Goal: Navigation & Orientation: Find specific page/section

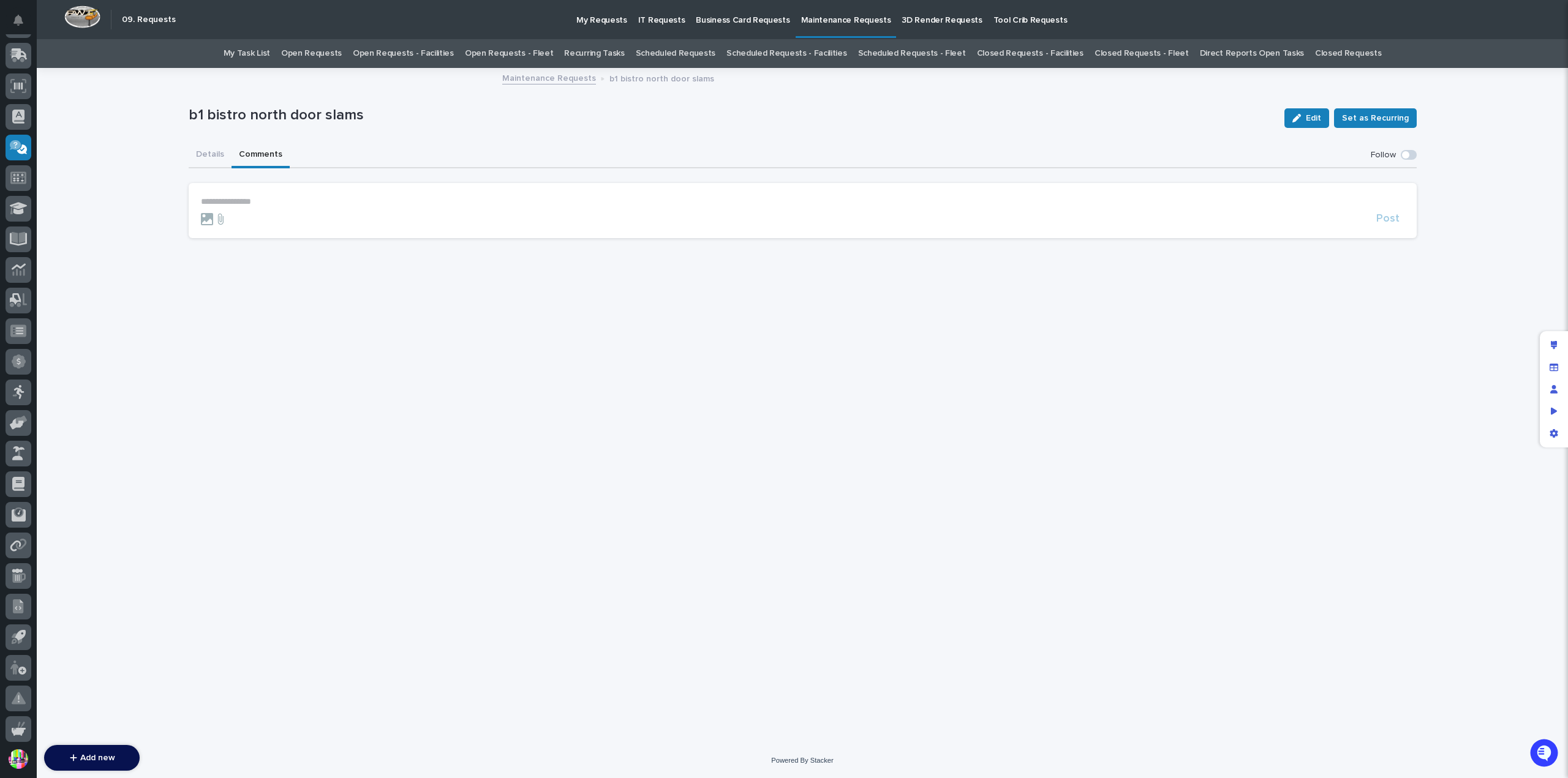
click at [279, 154] on button "Comments" at bounding box center [260, 155] width 58 height 25
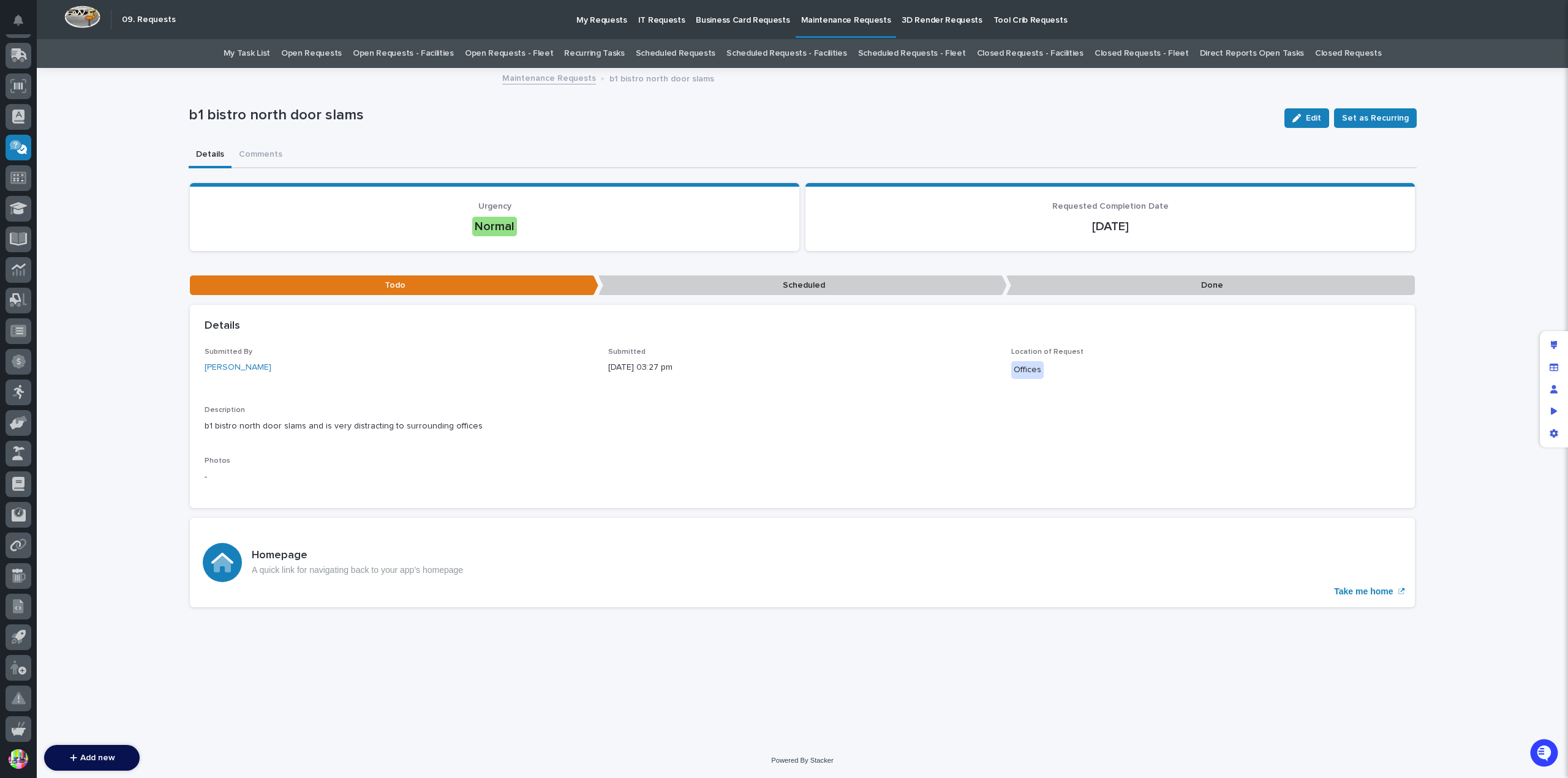
click at [211, 151] on button "Details" at bounding box center [210, 155] width 43 height 25
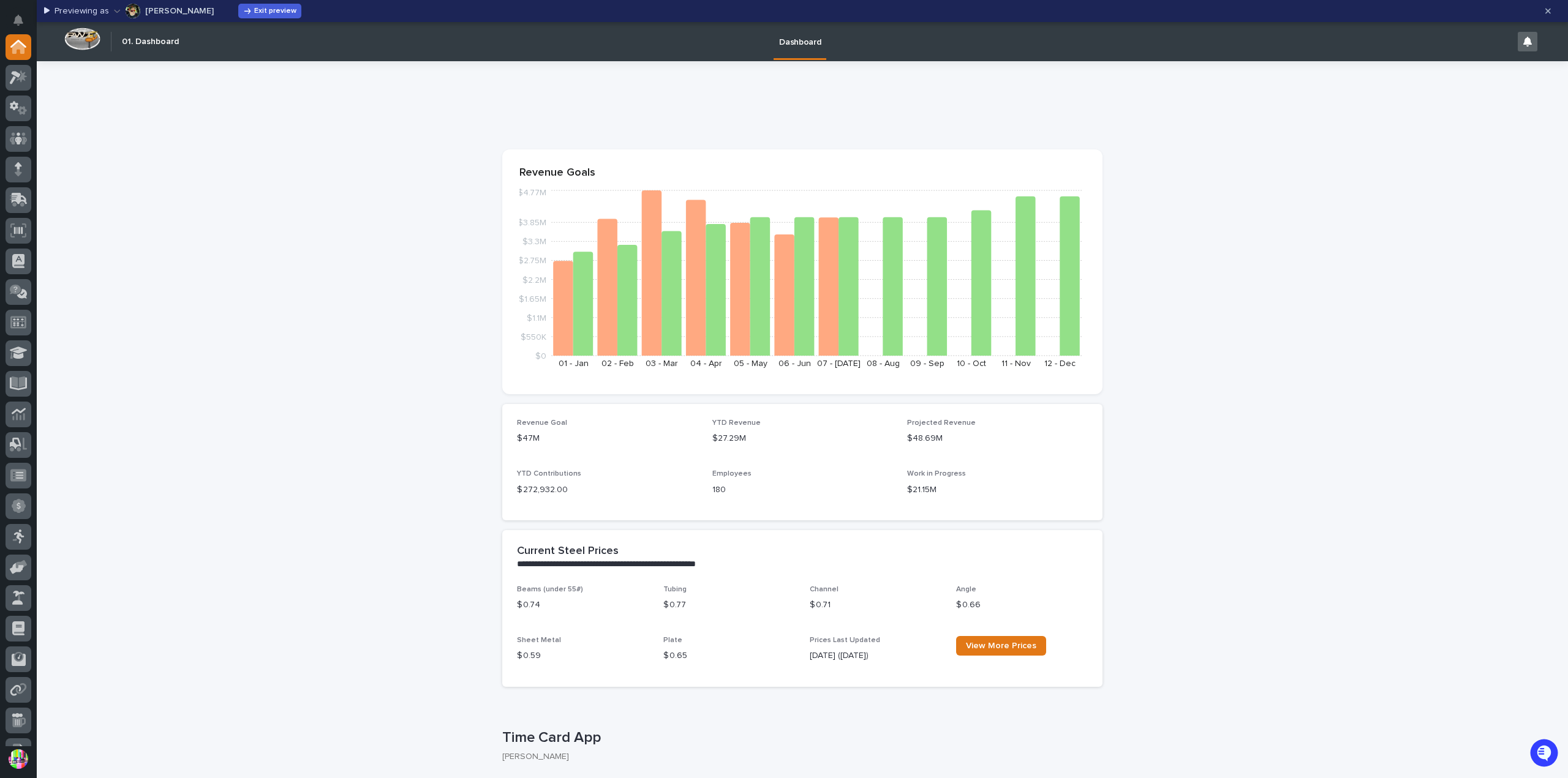
scroll to position [245, 0]
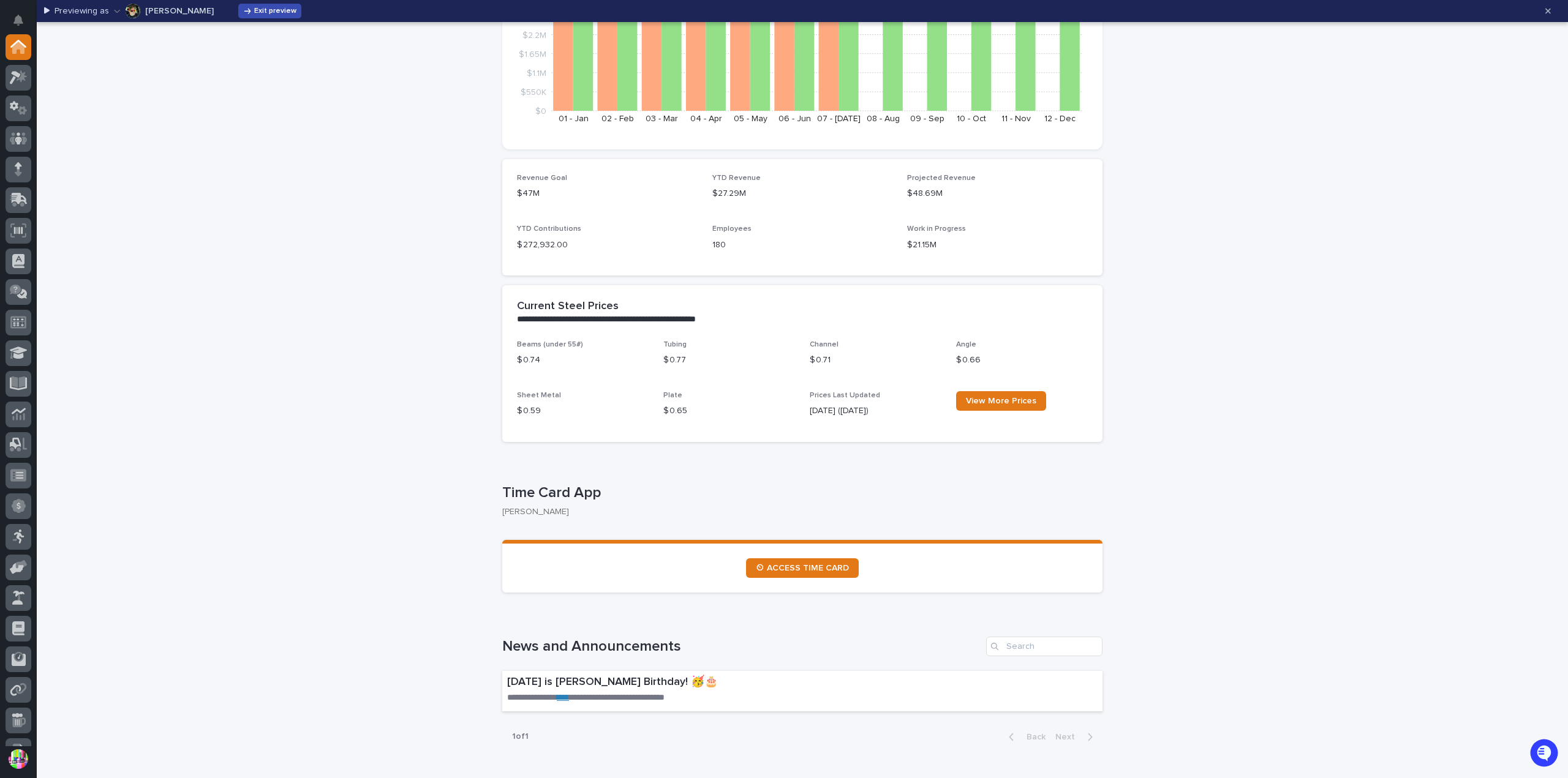
click at [266, 7] on button "Exit preview" at bounding box center [270, 10] width 63 height 14
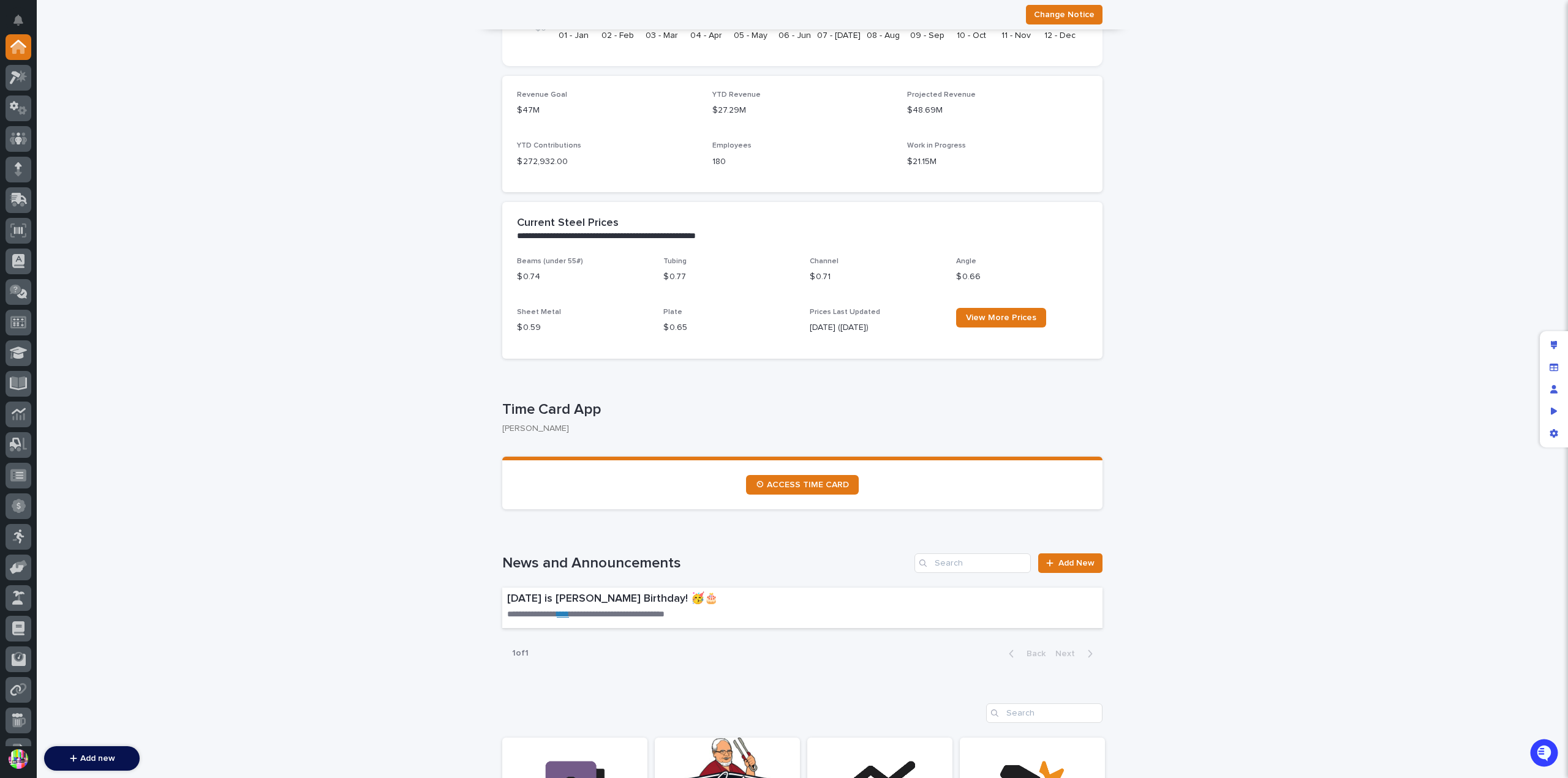
scroll to position [551, 0]
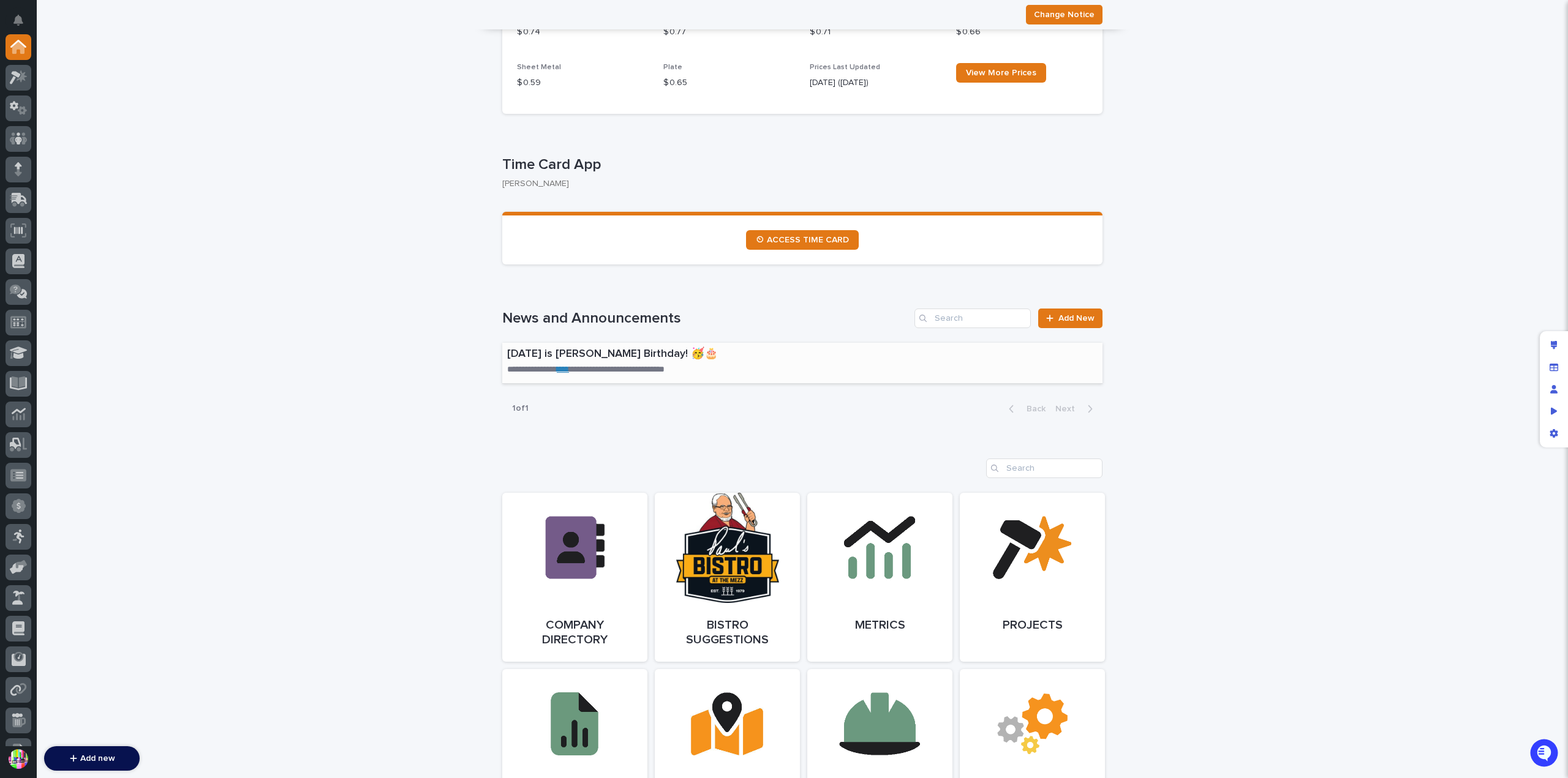
click at [564, 367] on link "****" at bounding box center [563, 369] width 12 height 8
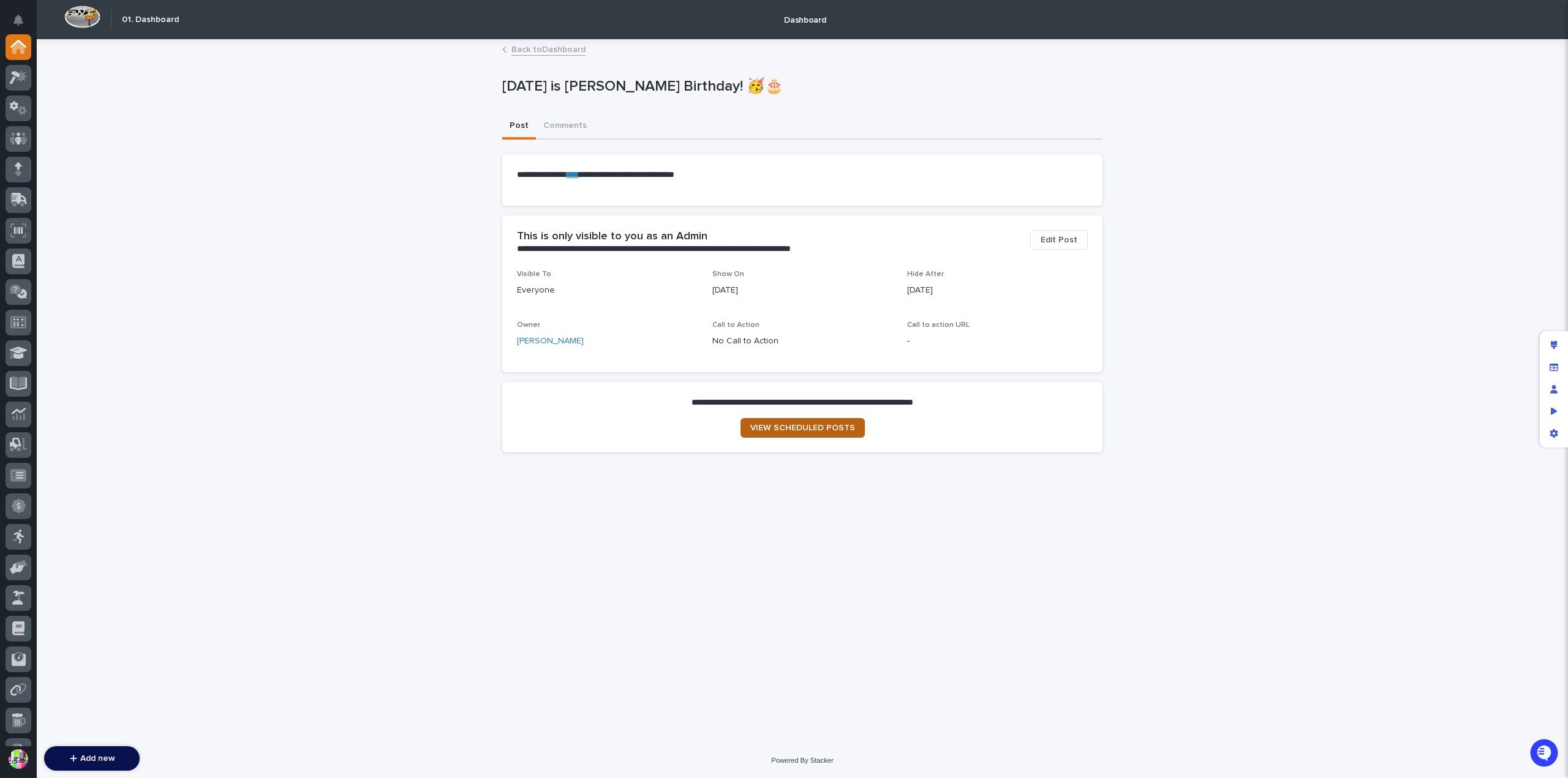
click at [827, 428] on span "VIEW SCHEDULED POSTS" at bounding box center [802, 428] width 105 height 8
click at [556, 124] on button "Comments" at bounding box center [565, 127] width 58 height 25
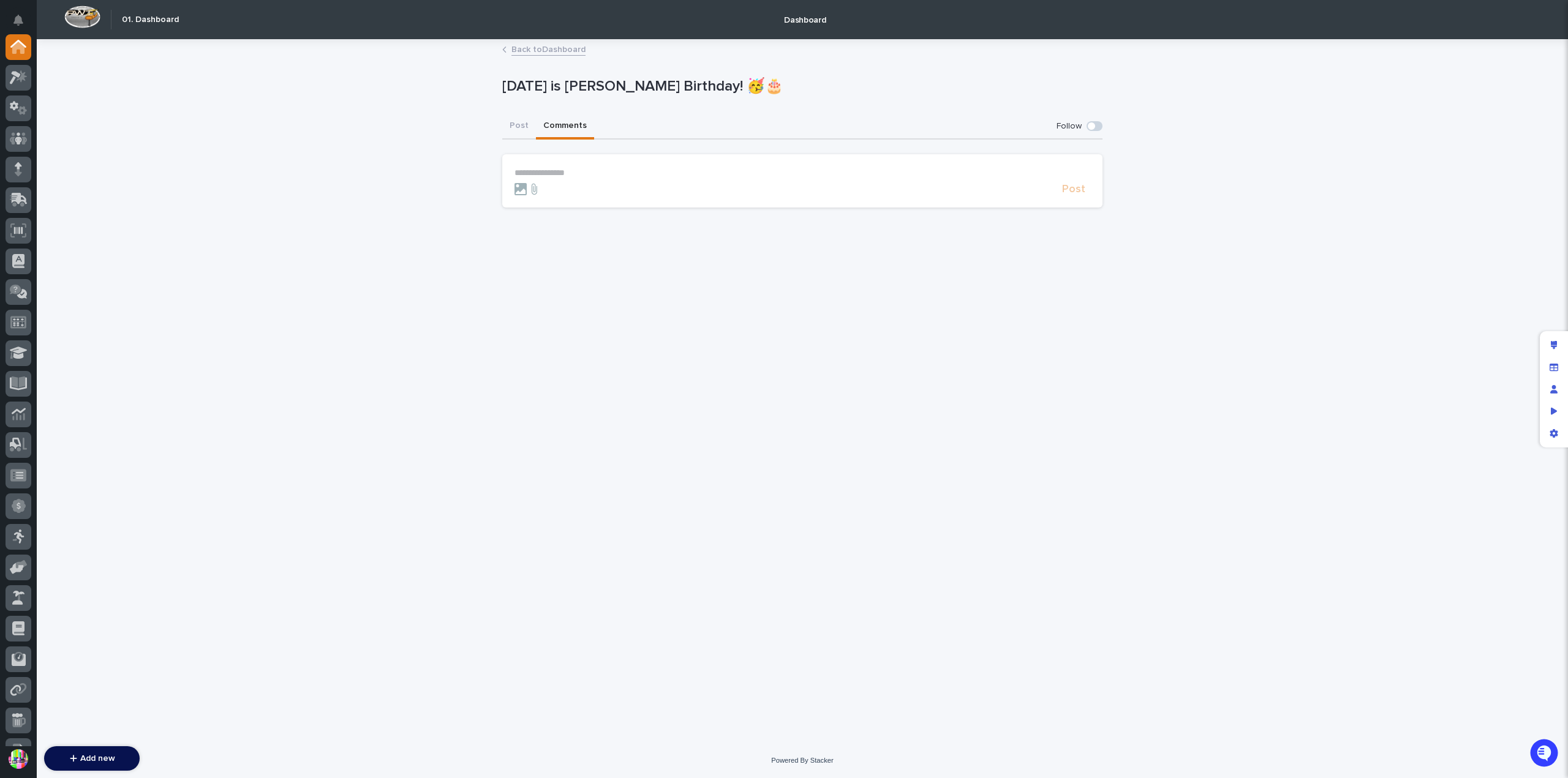
click at [645, 175] on p "**********" at bounding box center [802, 173] width 576 height 10
click at [523, 120] on button "Post" at bounding box center [519, 127] width 34 height 25
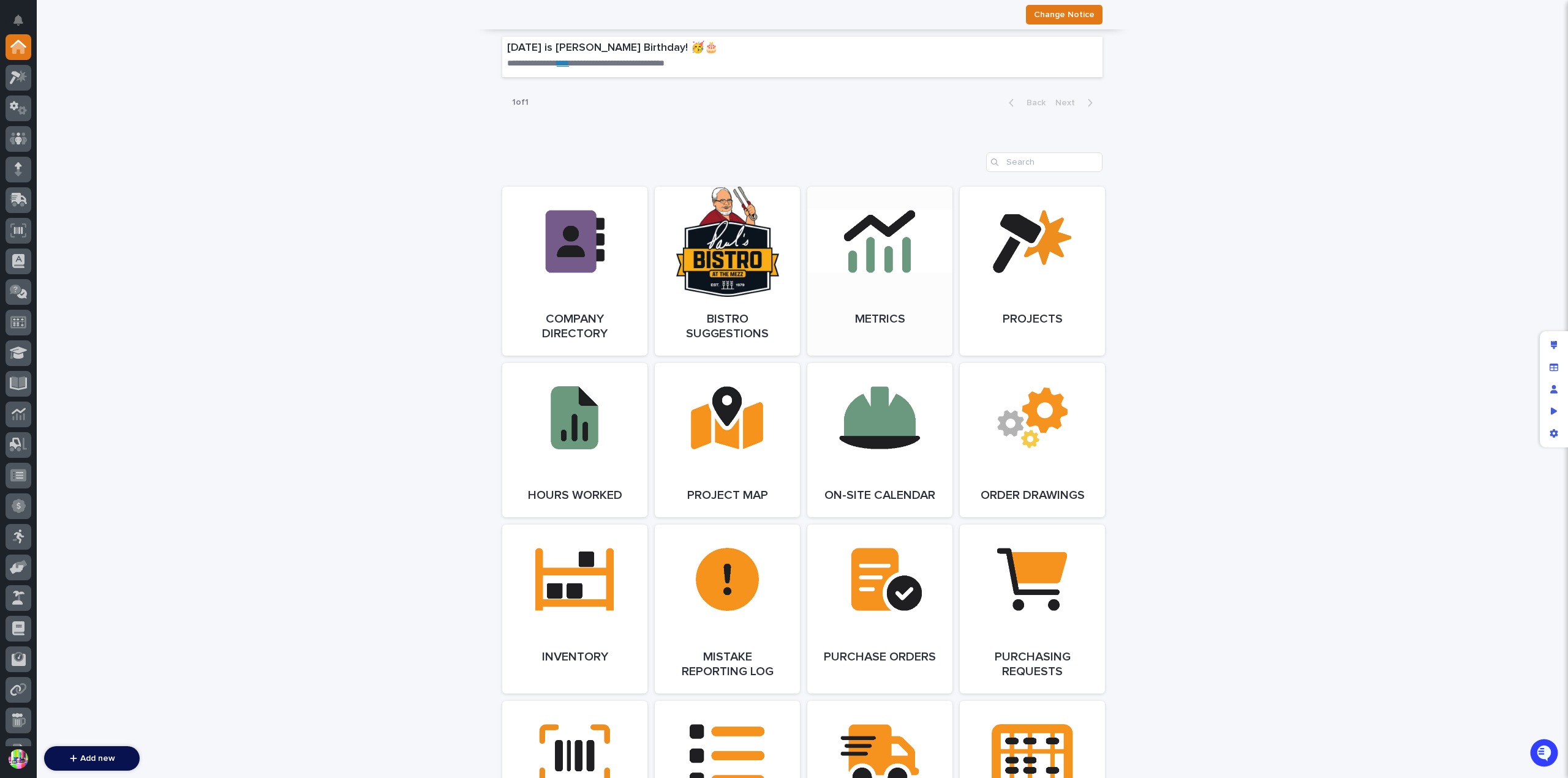
scroll to position [612, 0]
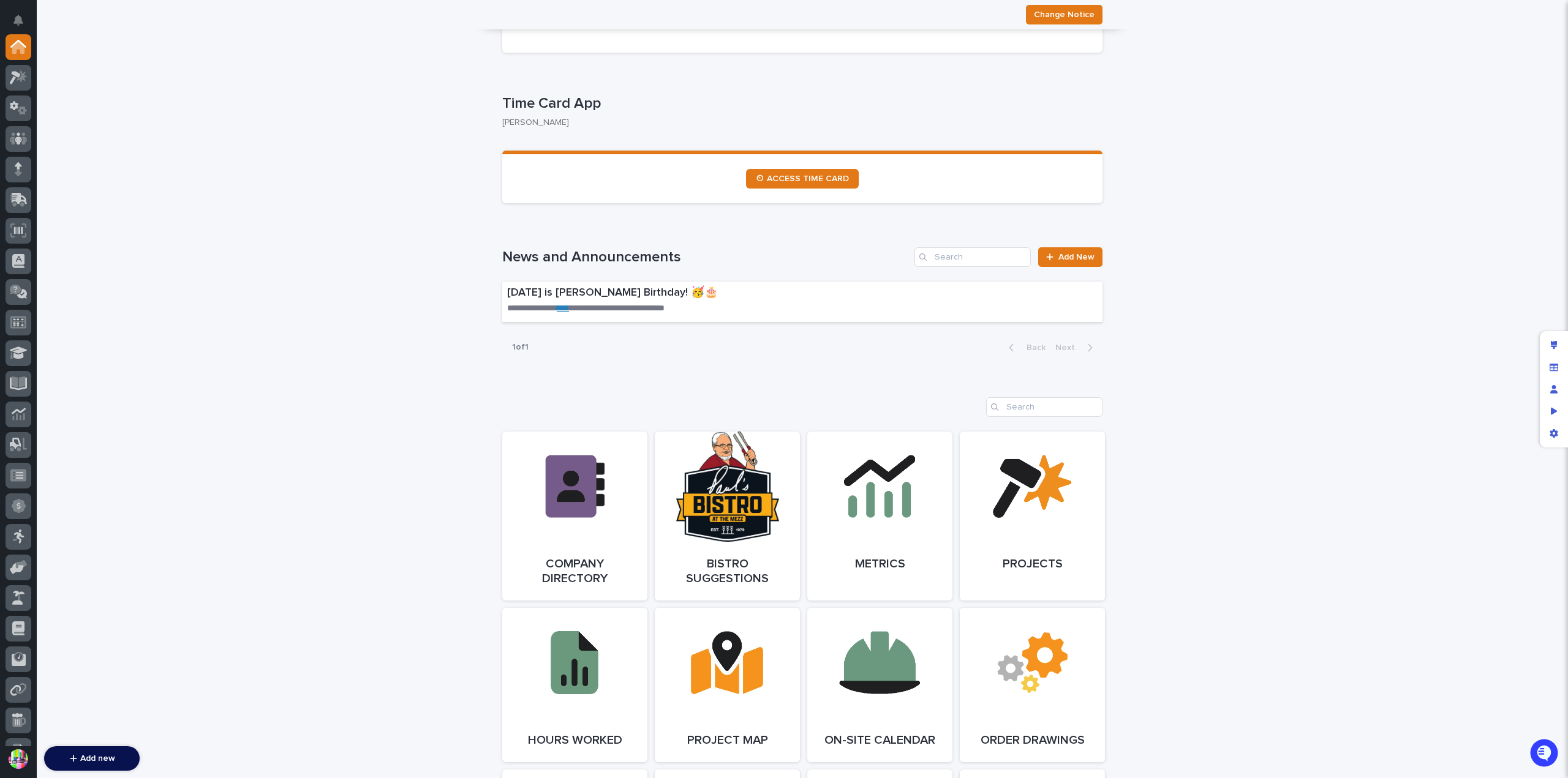
click at [815, 270] on div "**********" at bounding box center [802, 305] width 600 height 115
drag, startPoint x: 1551, startPoint y: 345, endPoint x: 1373, endPoint y: 329, distance: 178.7
click at [1551, 345] on icon "Edit layout" at bounding box center [1554, 345] width 7 height 8
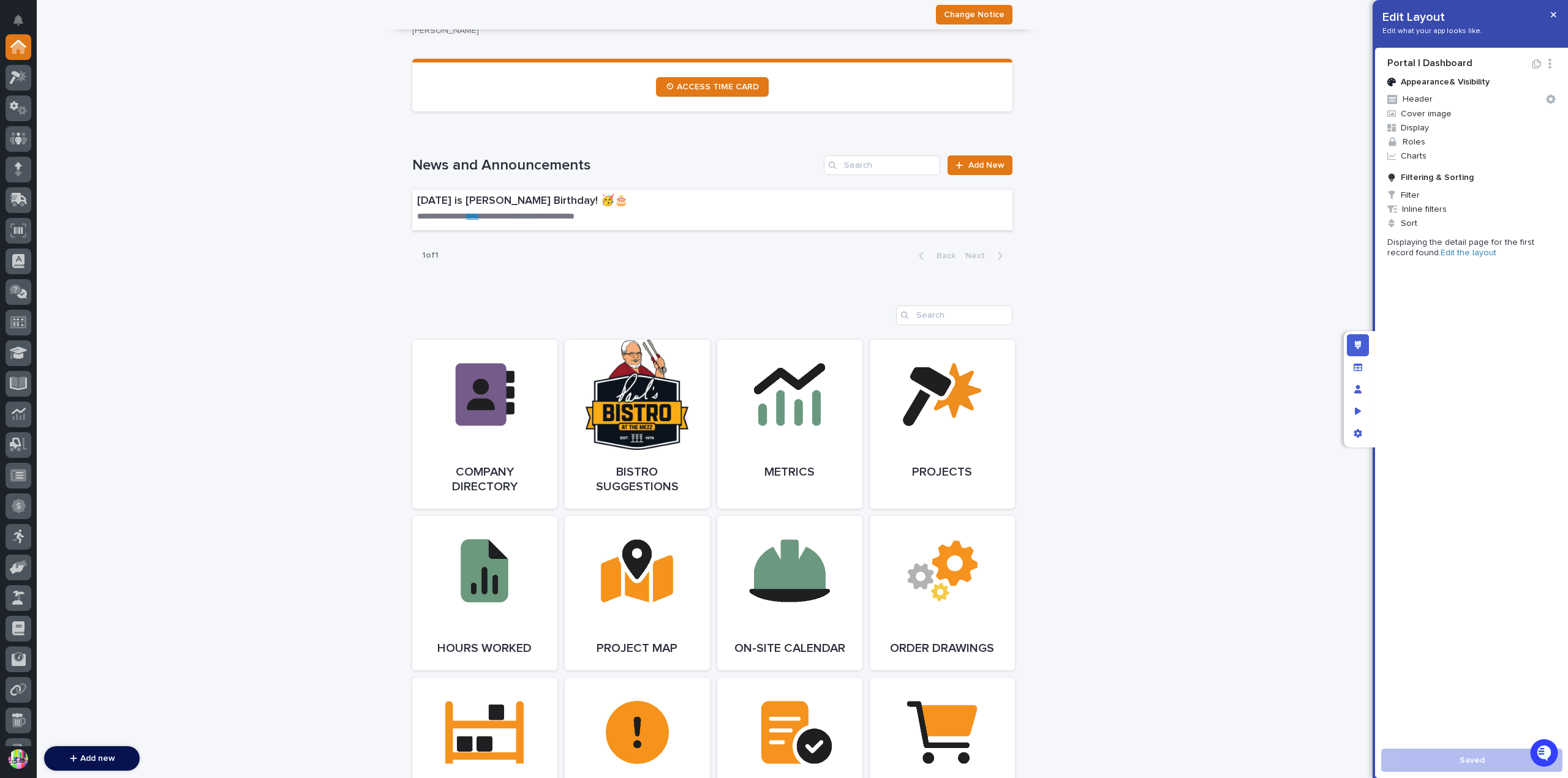
click at [708, 167] on h1 "News and Announcements" at bounding box center [616, 166] width 407 height 18
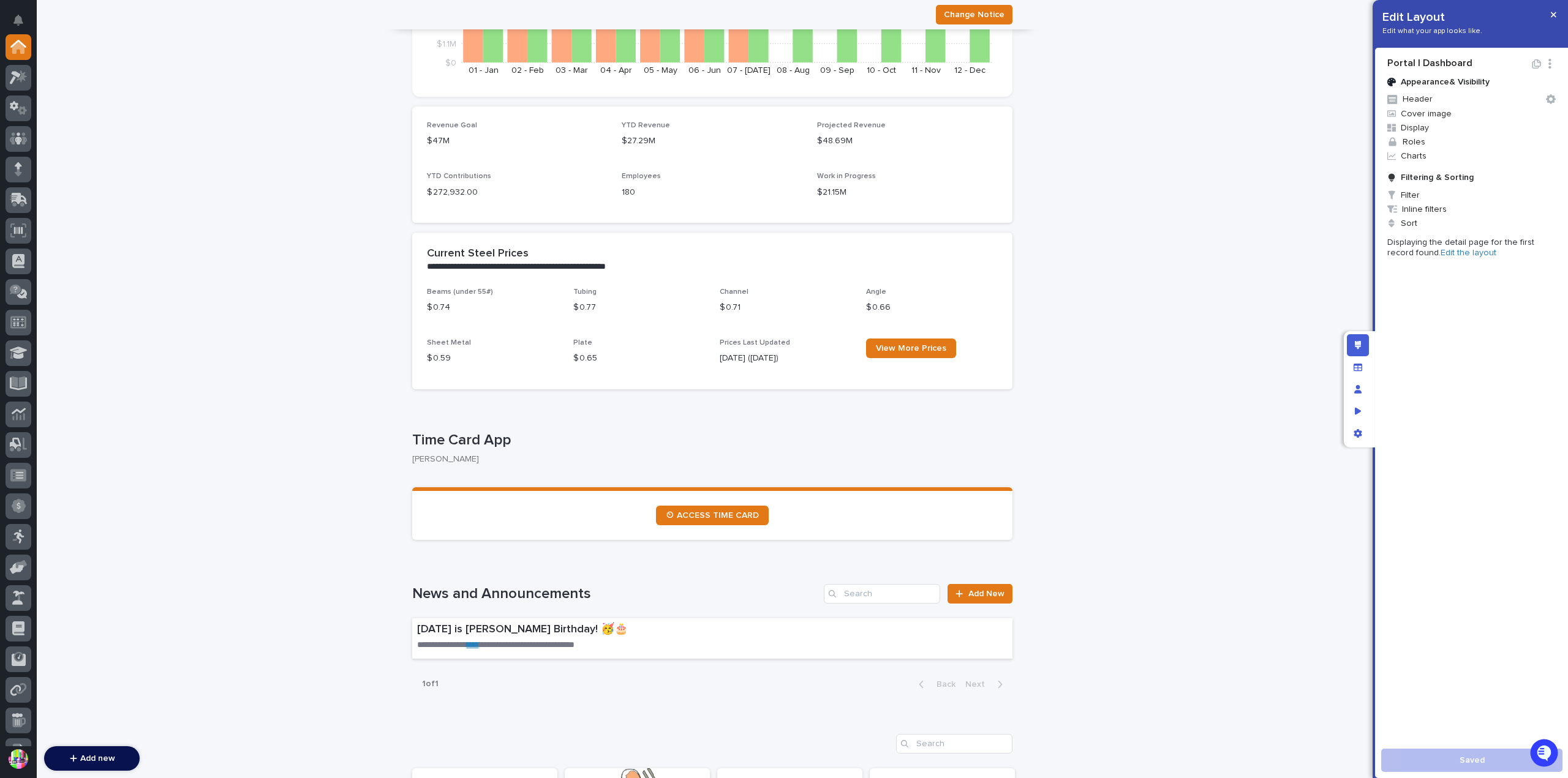
scroll to position [0, 0]
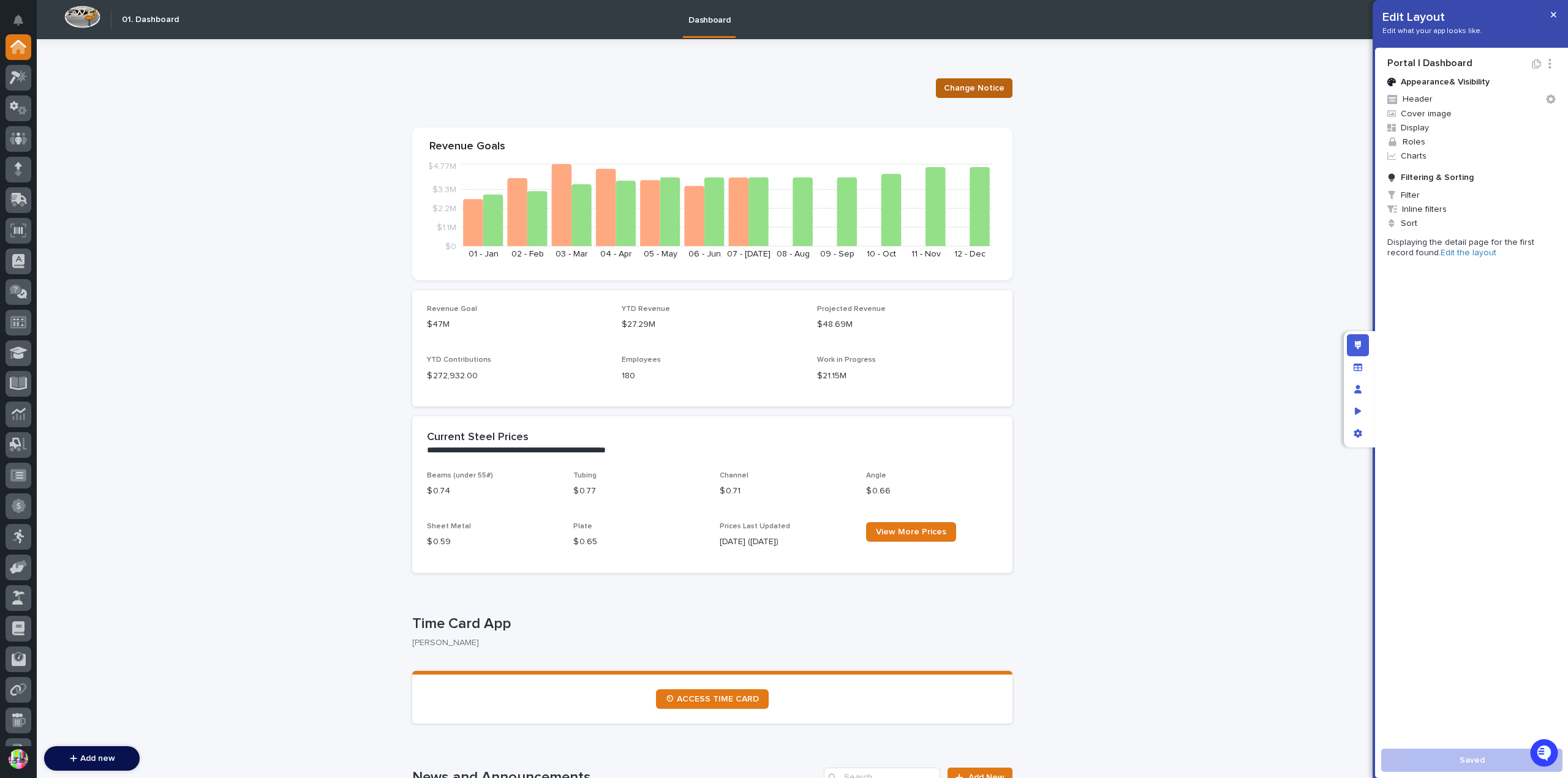
click at [971, 80] on button "Change Notice" at bounding box center [974, 88] width 76 height 19
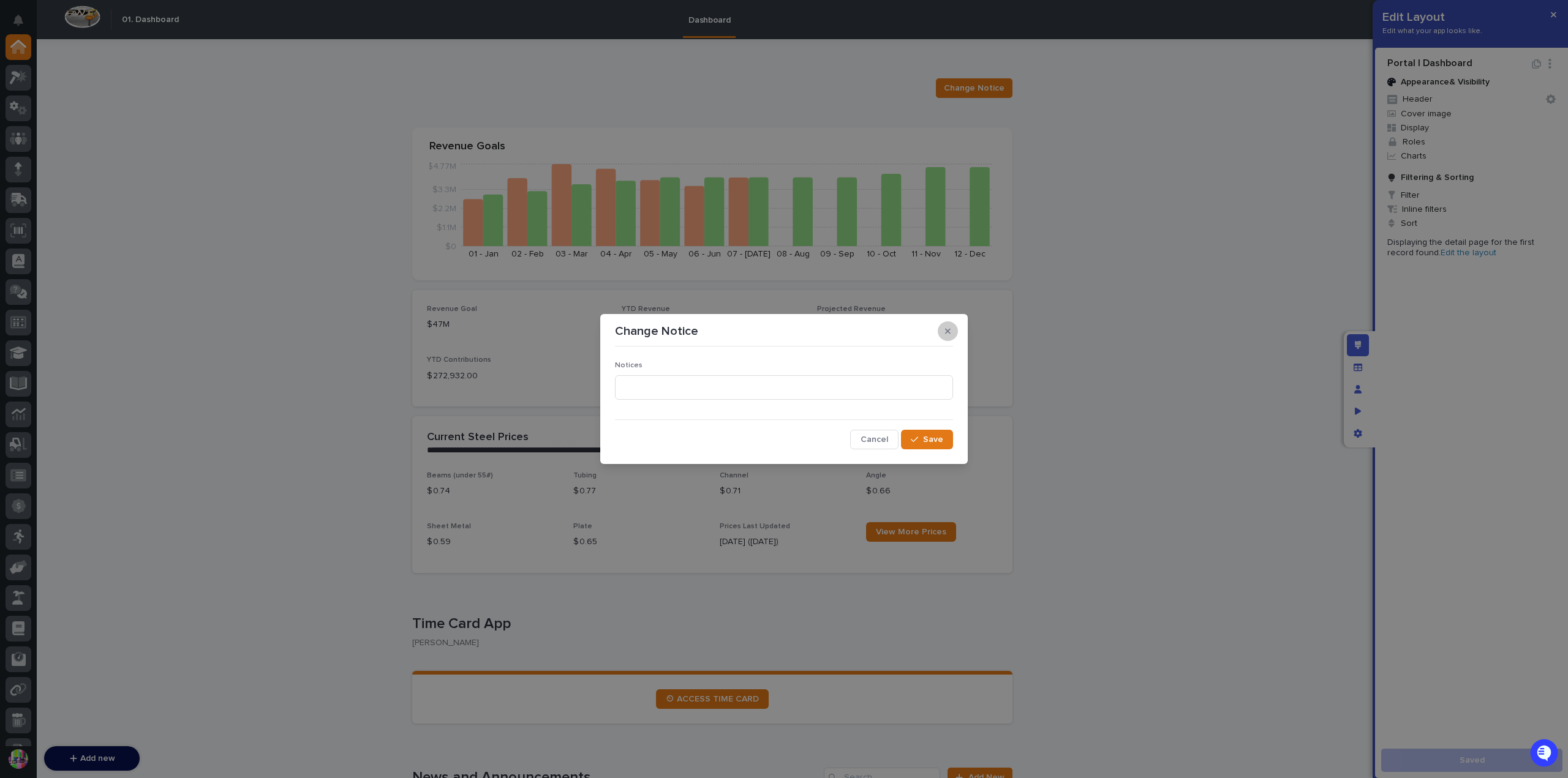
click at [949, 327] on icon "button" at bounding box center [947, 331] width 6 height 8
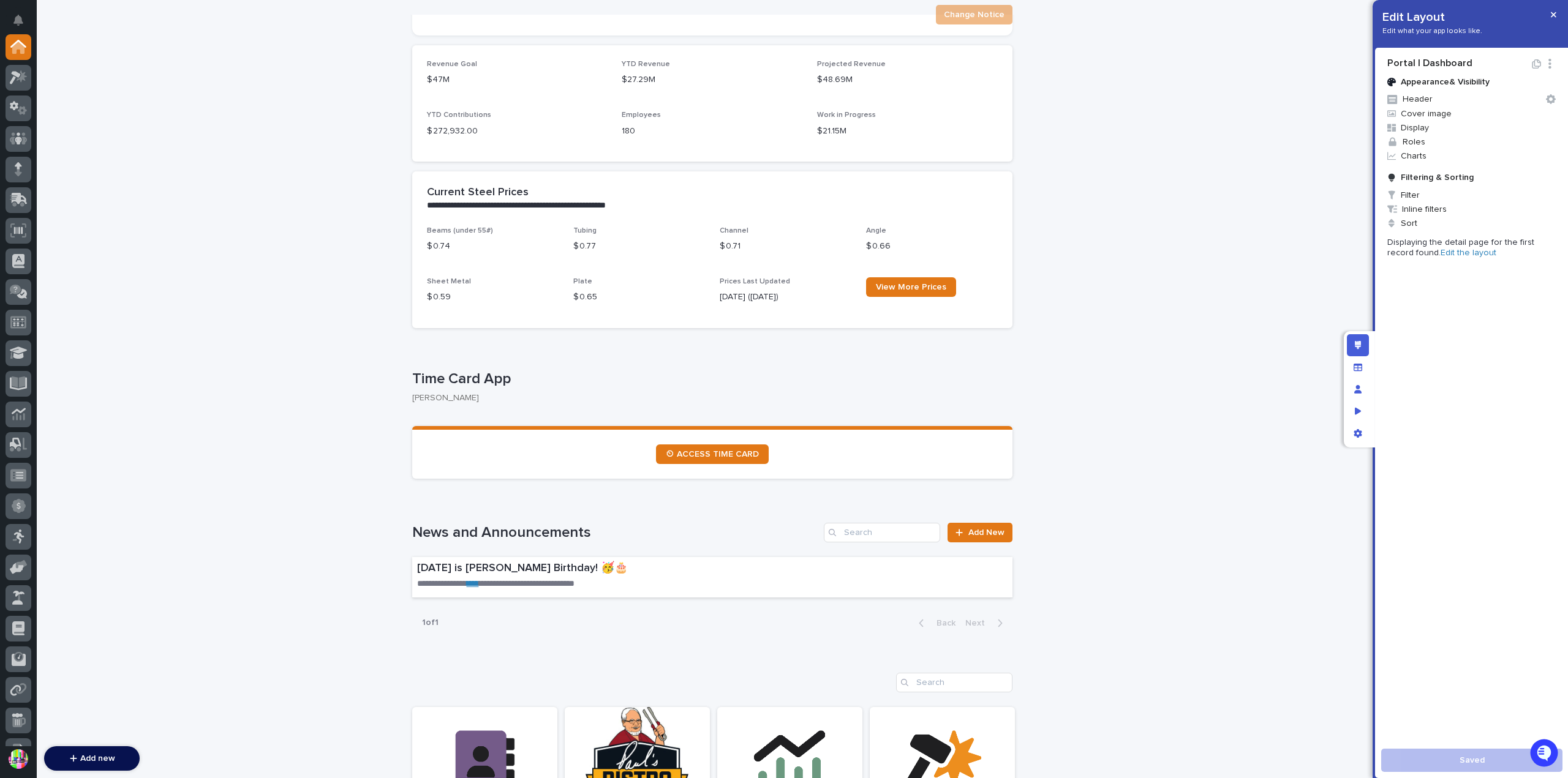
scroll to position [306, 0]
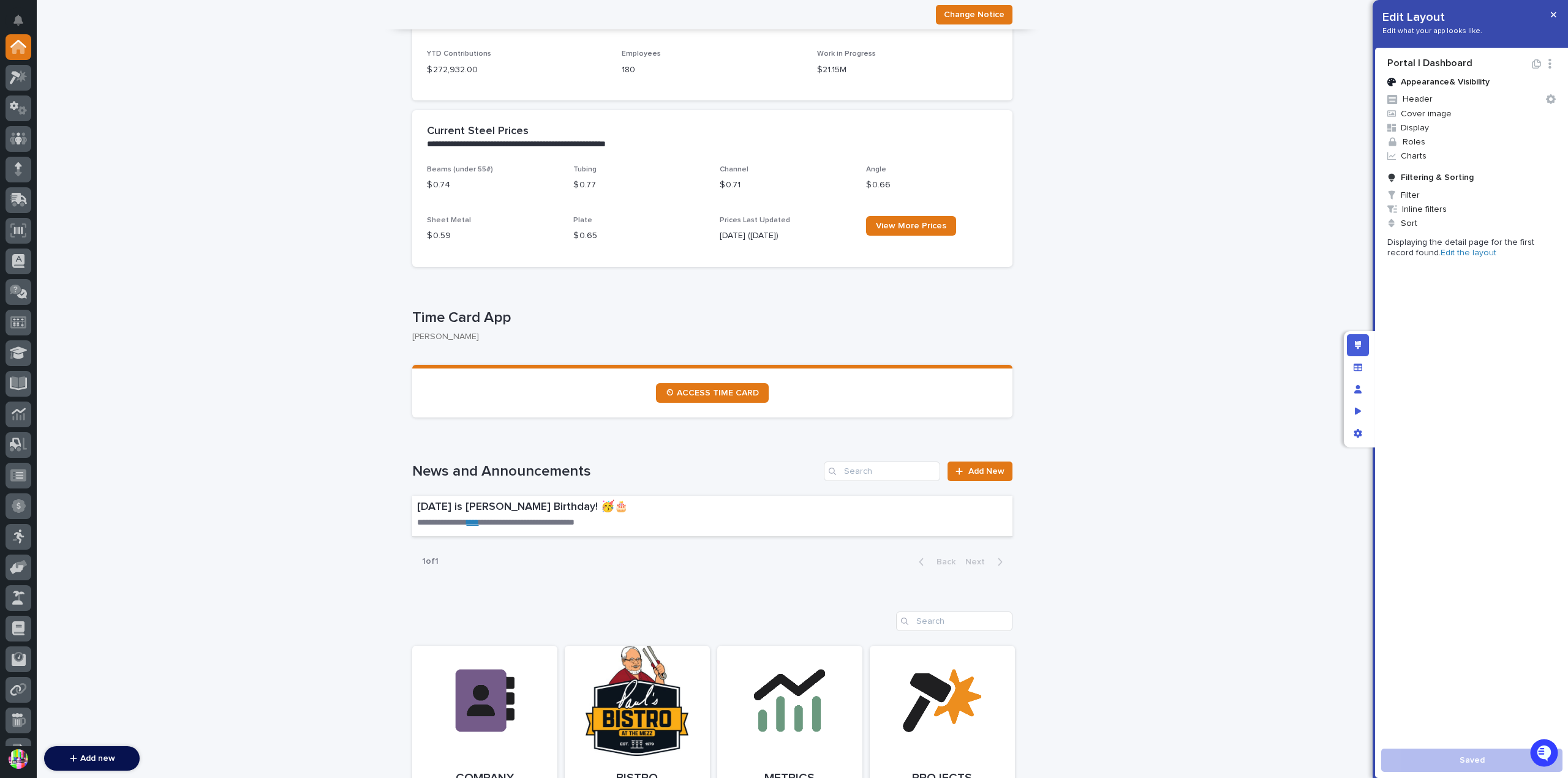
click at [447, 337] on p "[PERSON_NAME]" at bounding box center [707, 336] width 590 height 10
click at [530, 346] on div "Time Card App [PERSON_NAME]" at bounding box center [712, 325] width 600 height 49
click at [1440, 254] on link "Edit the layout" at bounding box center [1468, 252] width 56 height 8
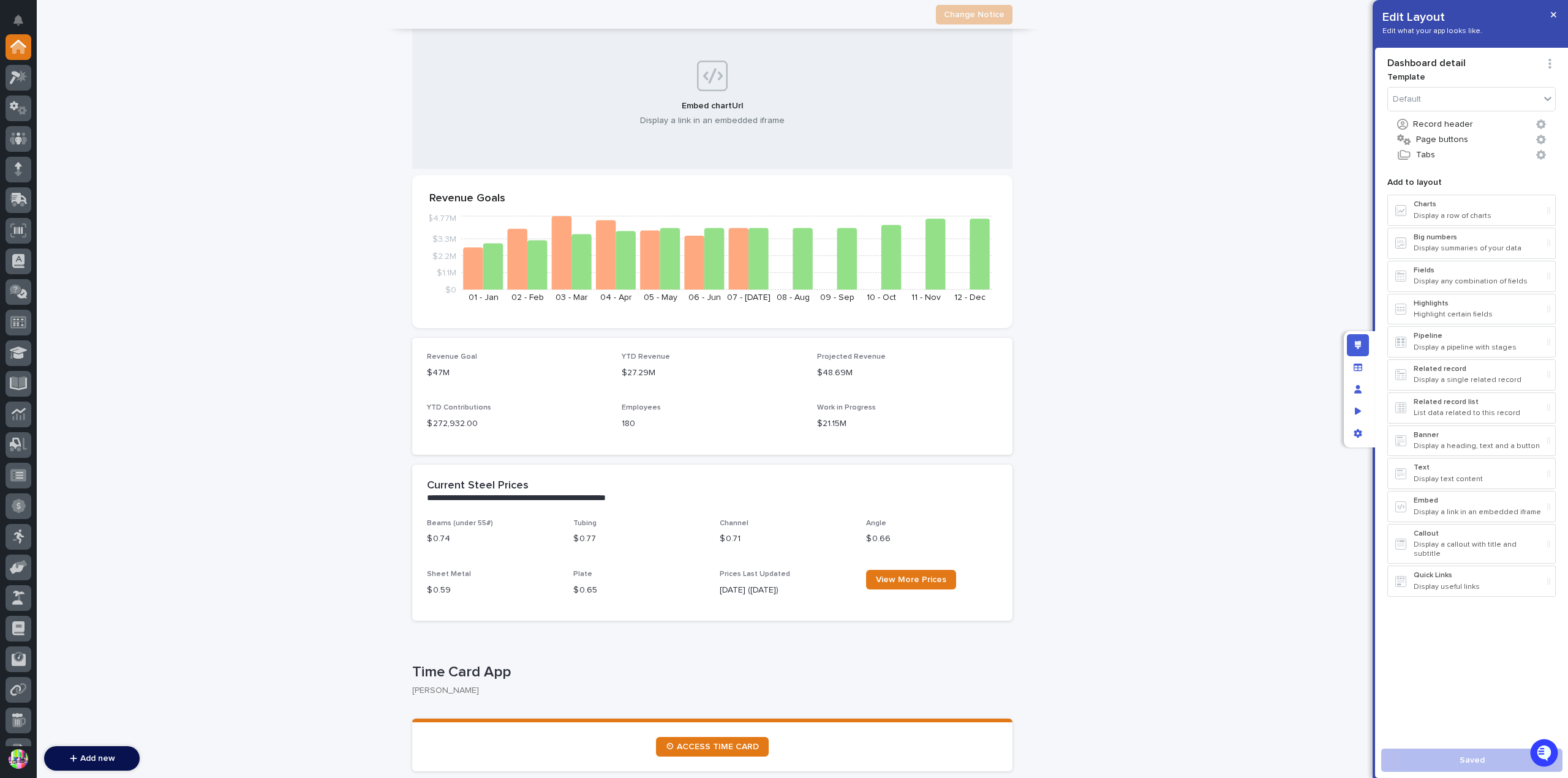
scroll to position [306, 0]
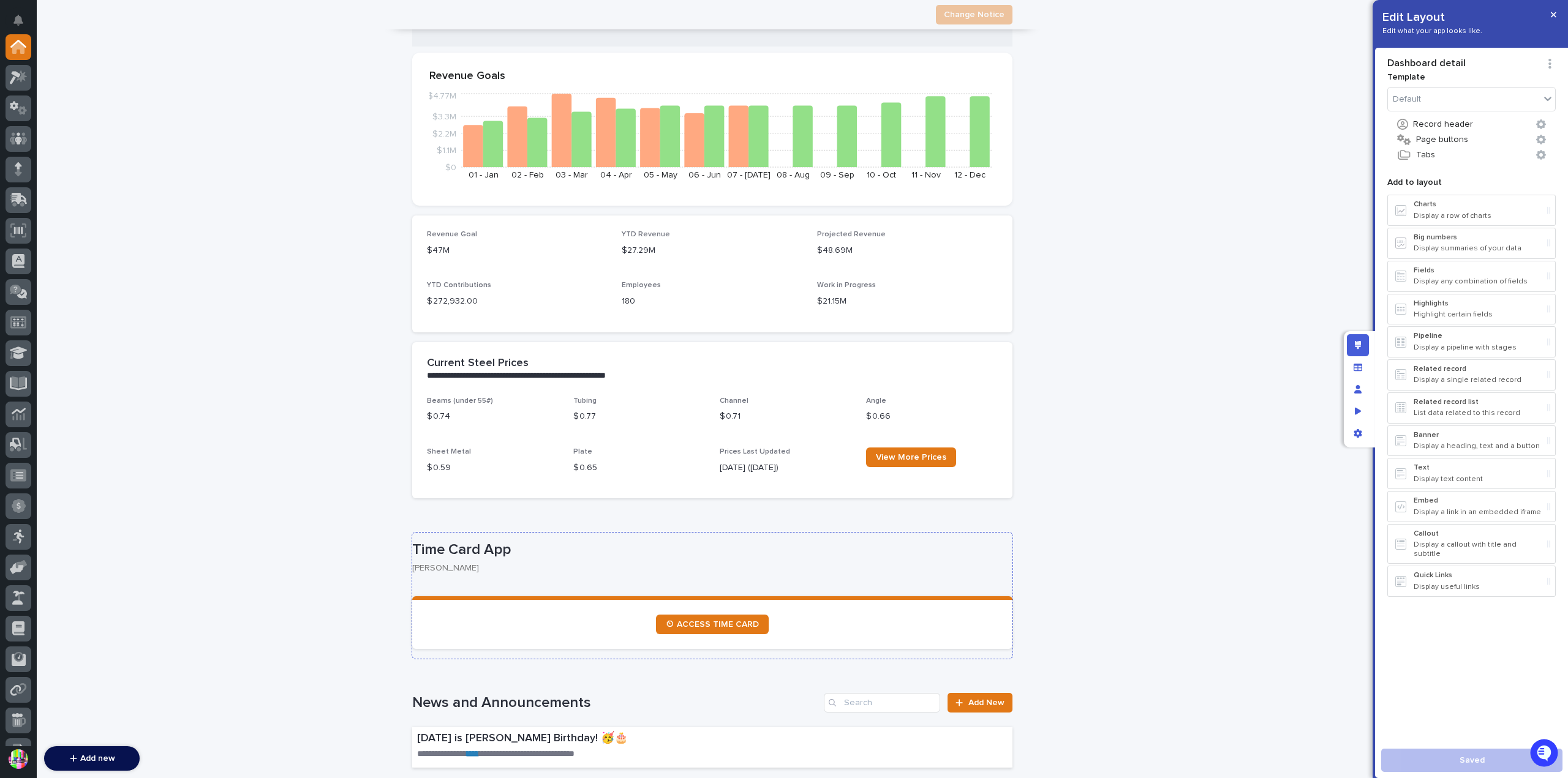
click at [599, 550] on p "Time Card App" at bounding box center [709, 550] width 595 height 18
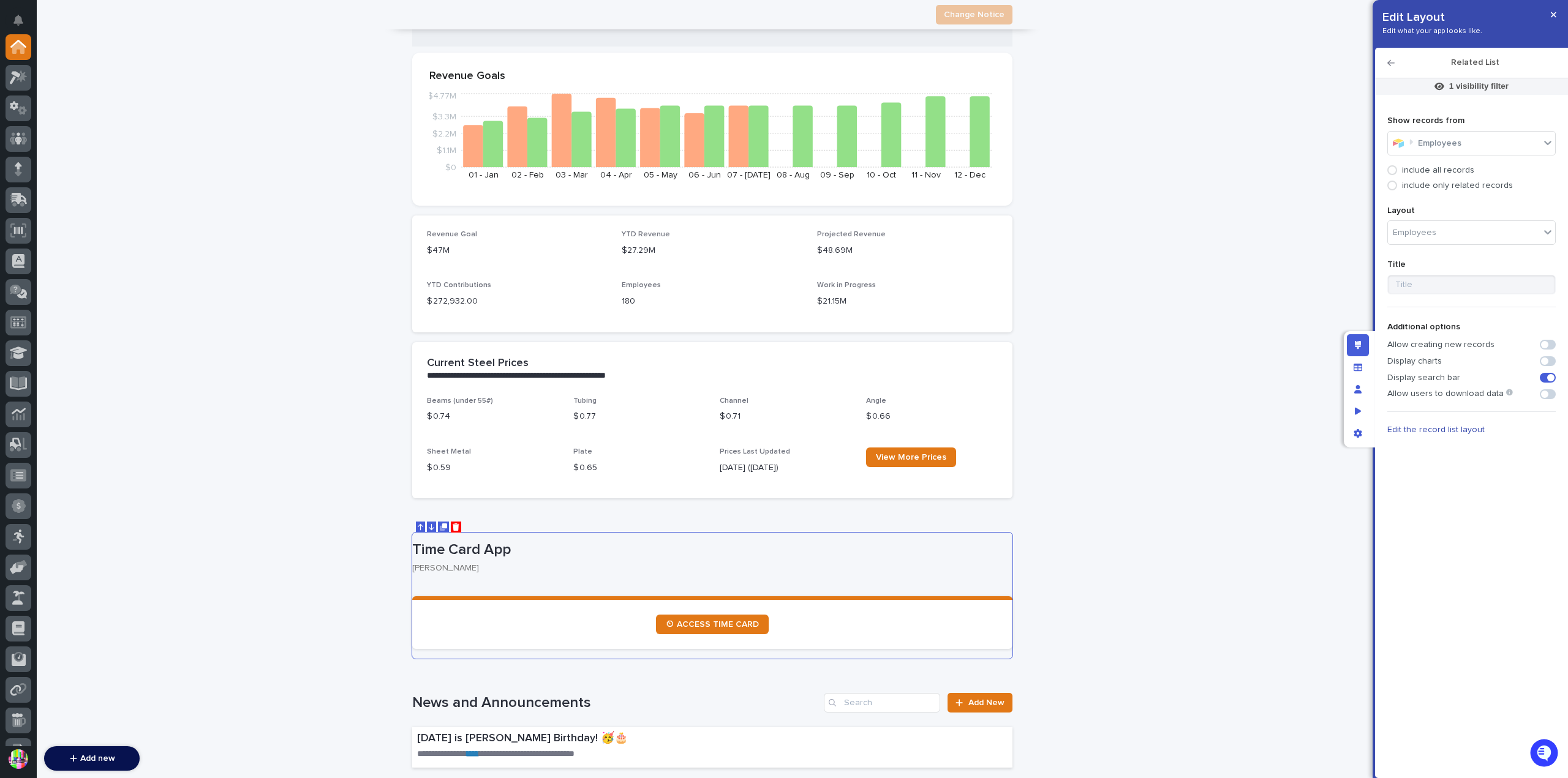
scroll to position [429, 0]
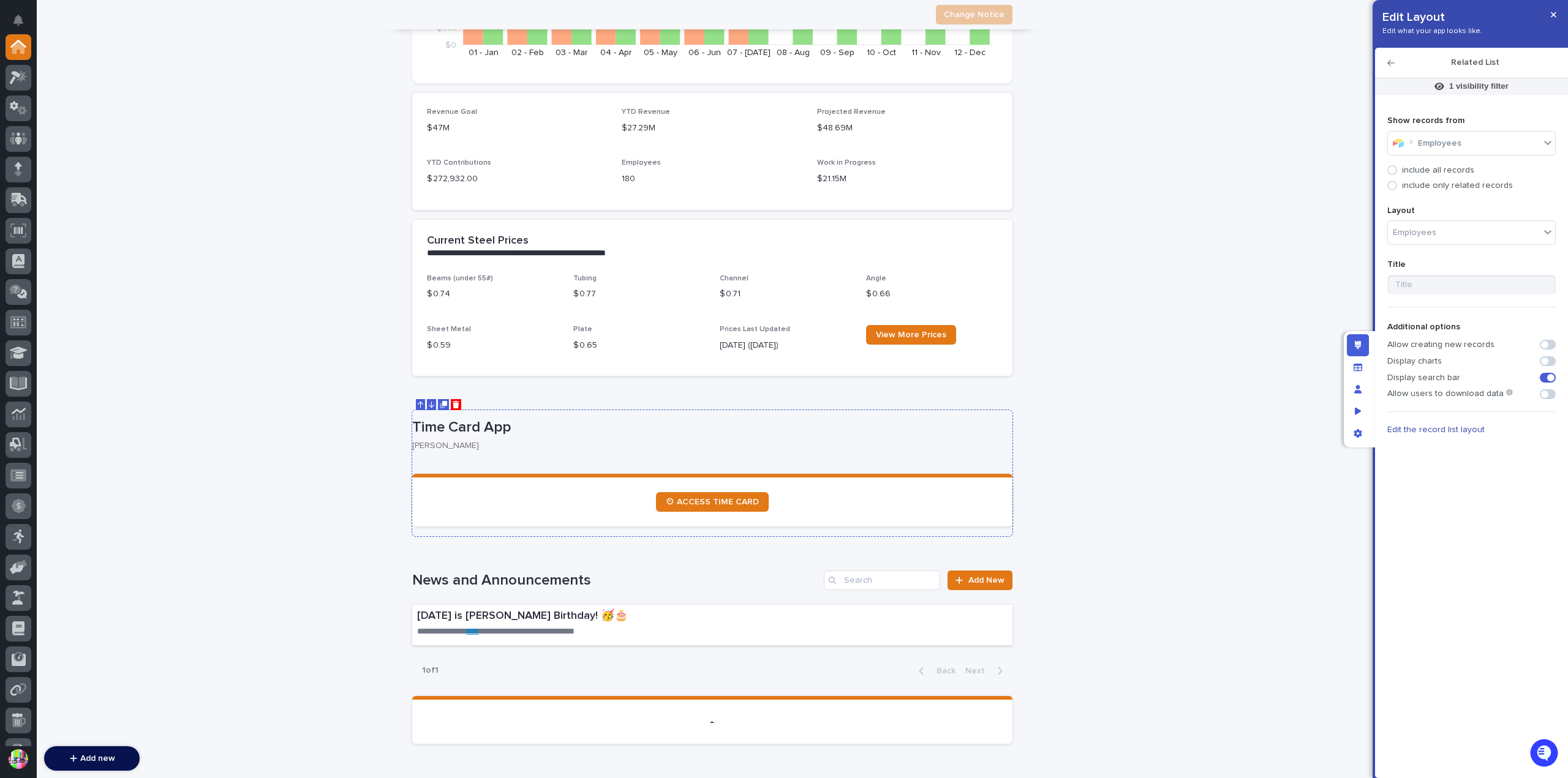
click at [990, 438] on div "[PERSON_NAME]" at bounding box center [707, 444] width 590 height 13
click at [1546, 377] on span at bounding box center [1547, 378] width 16 height 10
click at [1546, 377] on span at bounding box center [1544, 378] width 8 height 8
click at [1431, 426] on span "Edit the record list layout" at bounding box center [1436, 430] width 98 height 8
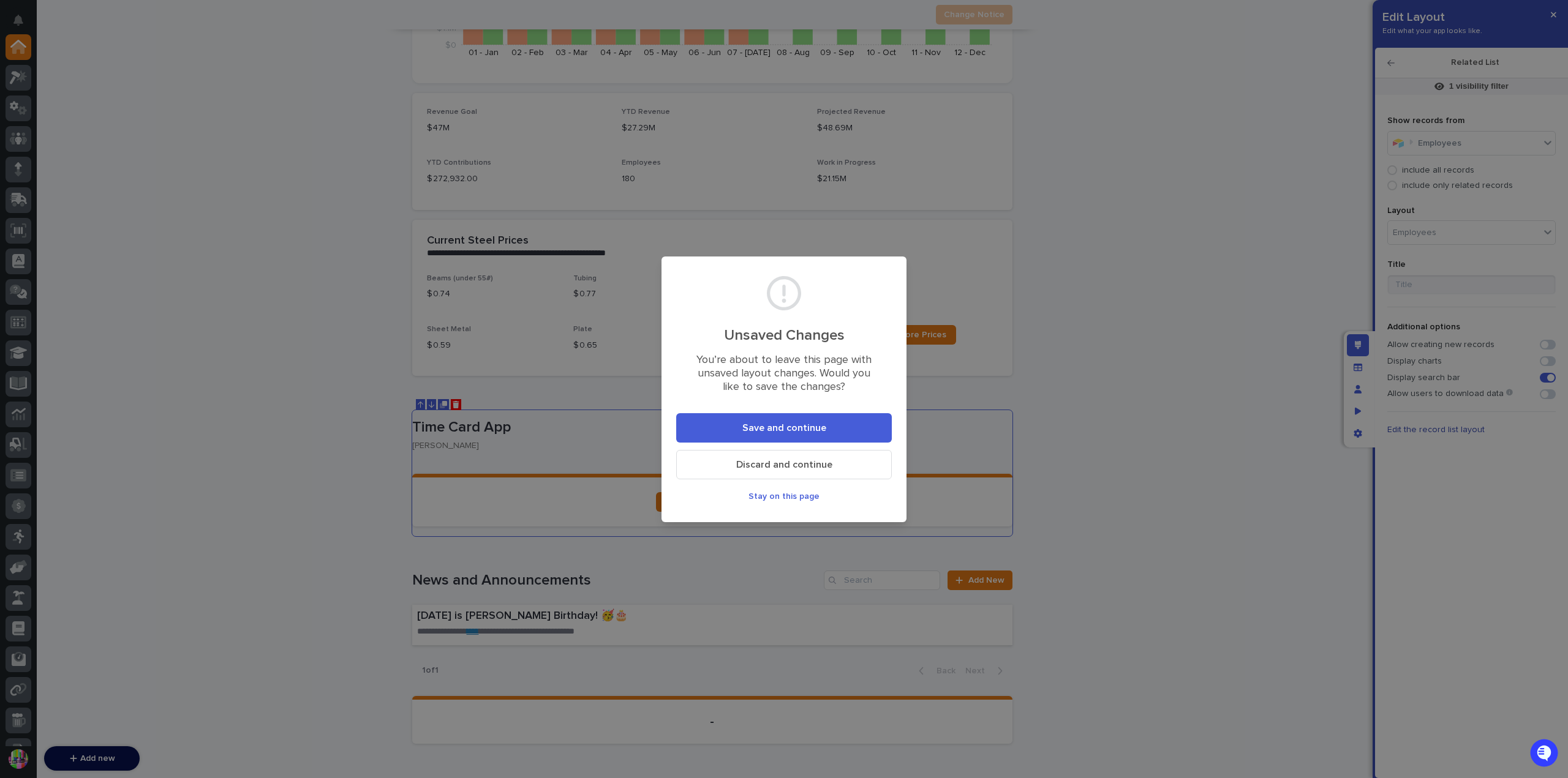
click at [843, 460] on button "Discard and continue" at bounding box center [784, 464] width 215 height 30
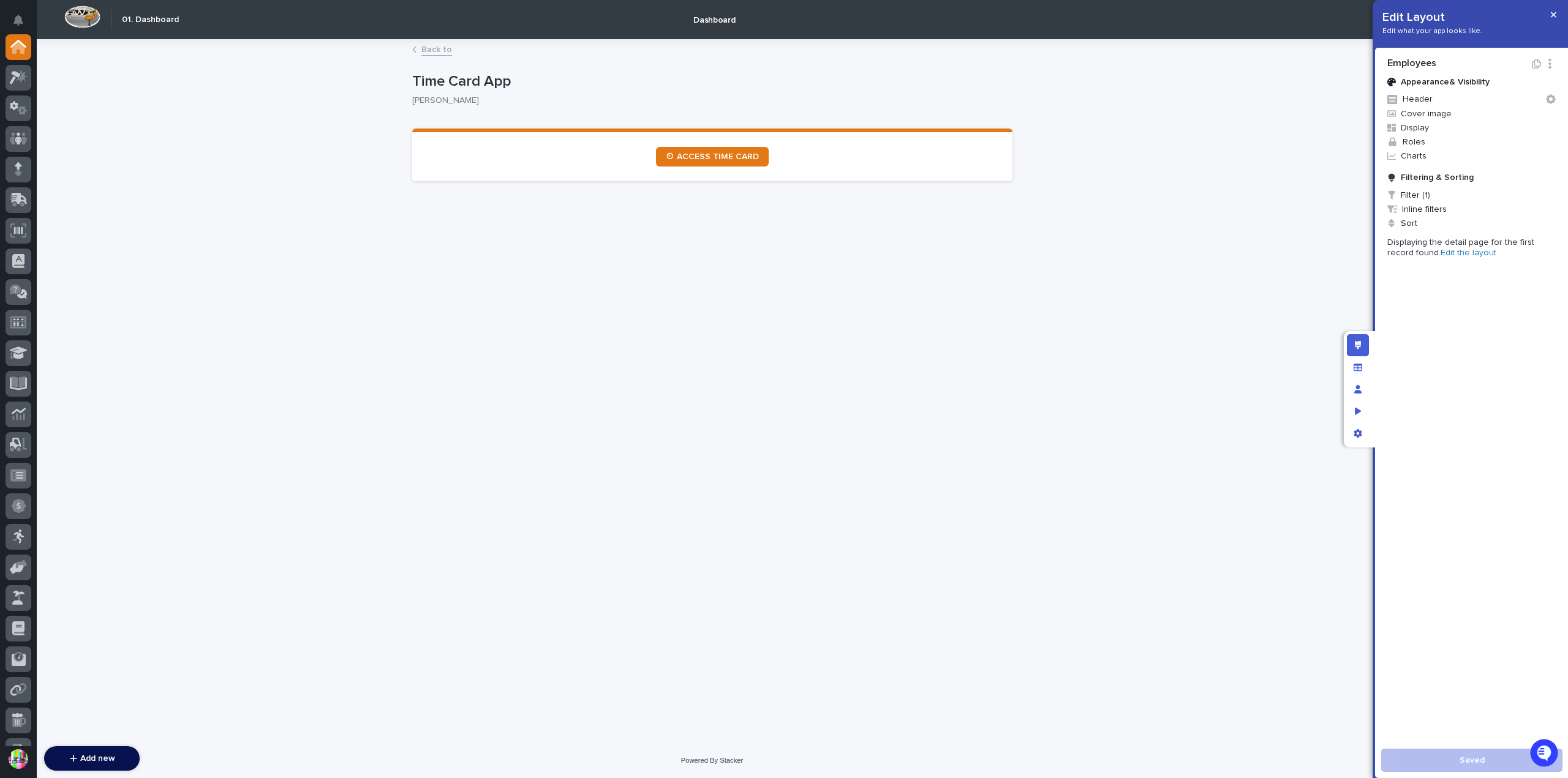
click at [808, 114] on div "Loading... Saving… Loading... Saving… Loading... Saving… ⏲ ACCESS TIME CARD" at bounding box center [712, 153] width 600 height 77
click at [1472, 101] on button "Header" at bounding box center [1471, 99] width 178 height 14
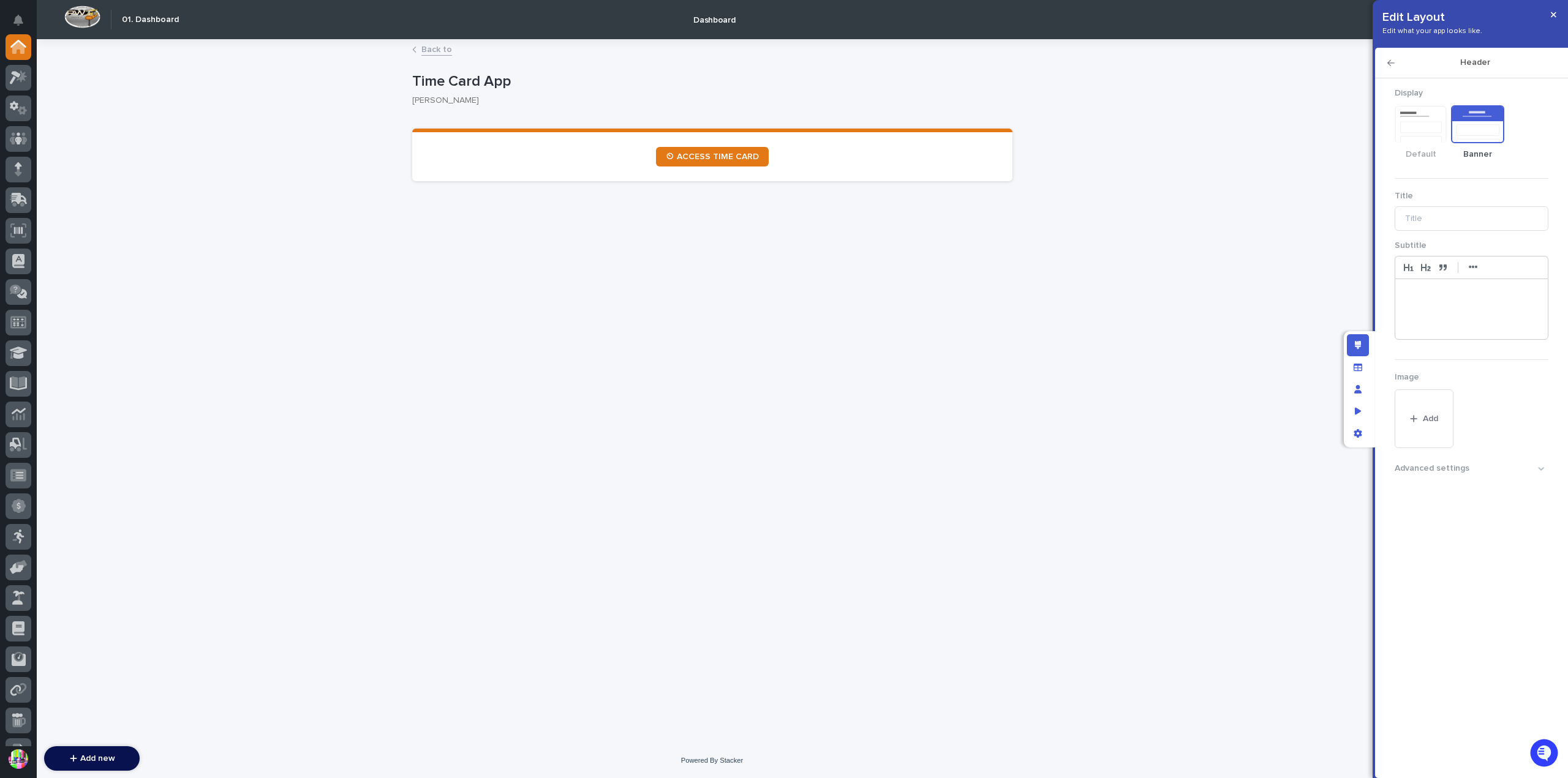
click at [1393, 62] on icon "button" at bounding box center [1390, 63] width 8 height 8
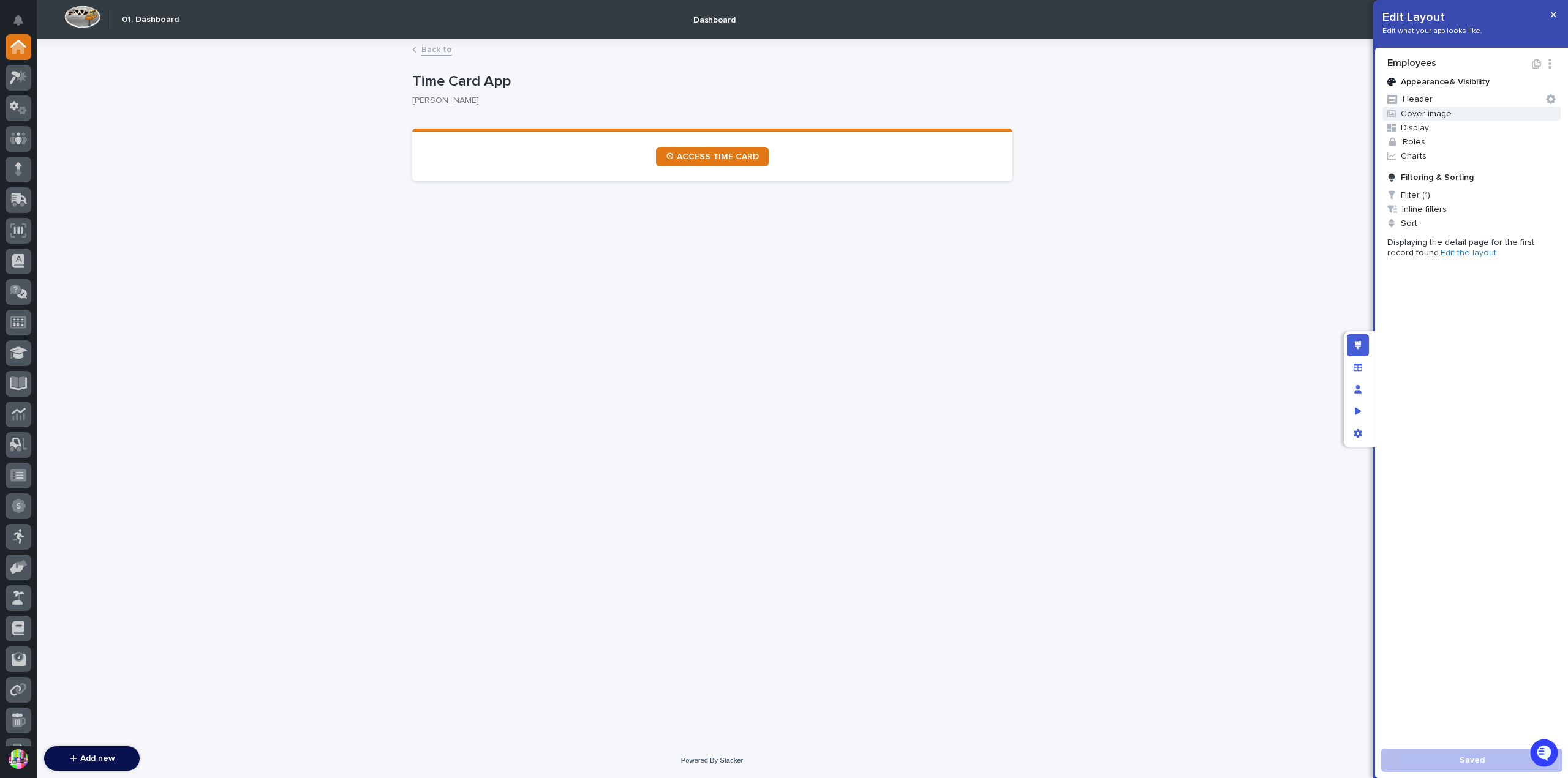
click at [1457, 111] on span "Cover image" at bounding box center [1471, 114] width 178 height 14
click at [1469, 226] on div at bounding box center [1463, 226] width 12 height 12
click at [1464, 209] on span at bounding box center [1463, 209] width 5 height 5
click at [1487, 164] on div "Profile Photo" at bounding box center [1504, 166] width 96 height 25
click at [1514, 164] on input "Image source Profile Photo" at bounding box center [1515, 165] width 1 height 10
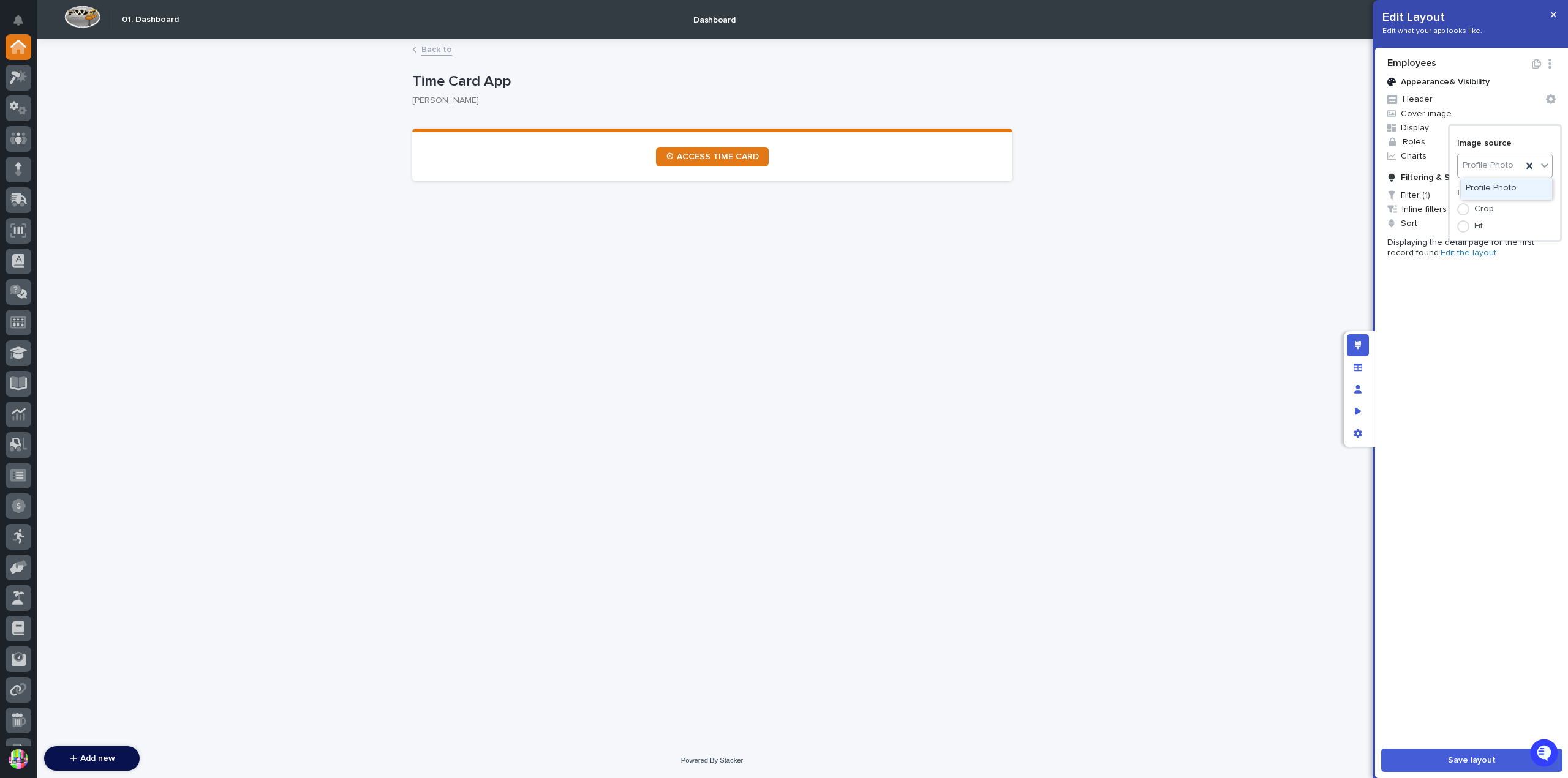
click at [1522, 184] on div "Profile Photo" at bounding box center [1506, 188] width 92 height 21
click at [1498, 186] on div "Image source Profile Photo Image display settings Crop Fit" at bounding box center [1504, 183] width 96 height 99
click at [1548, 15] on div at bounding box center [784, 389] width 1568 height 778
click at [1551, 15] on icon "button" at bounding box center [1554, 14] width 6 height 8
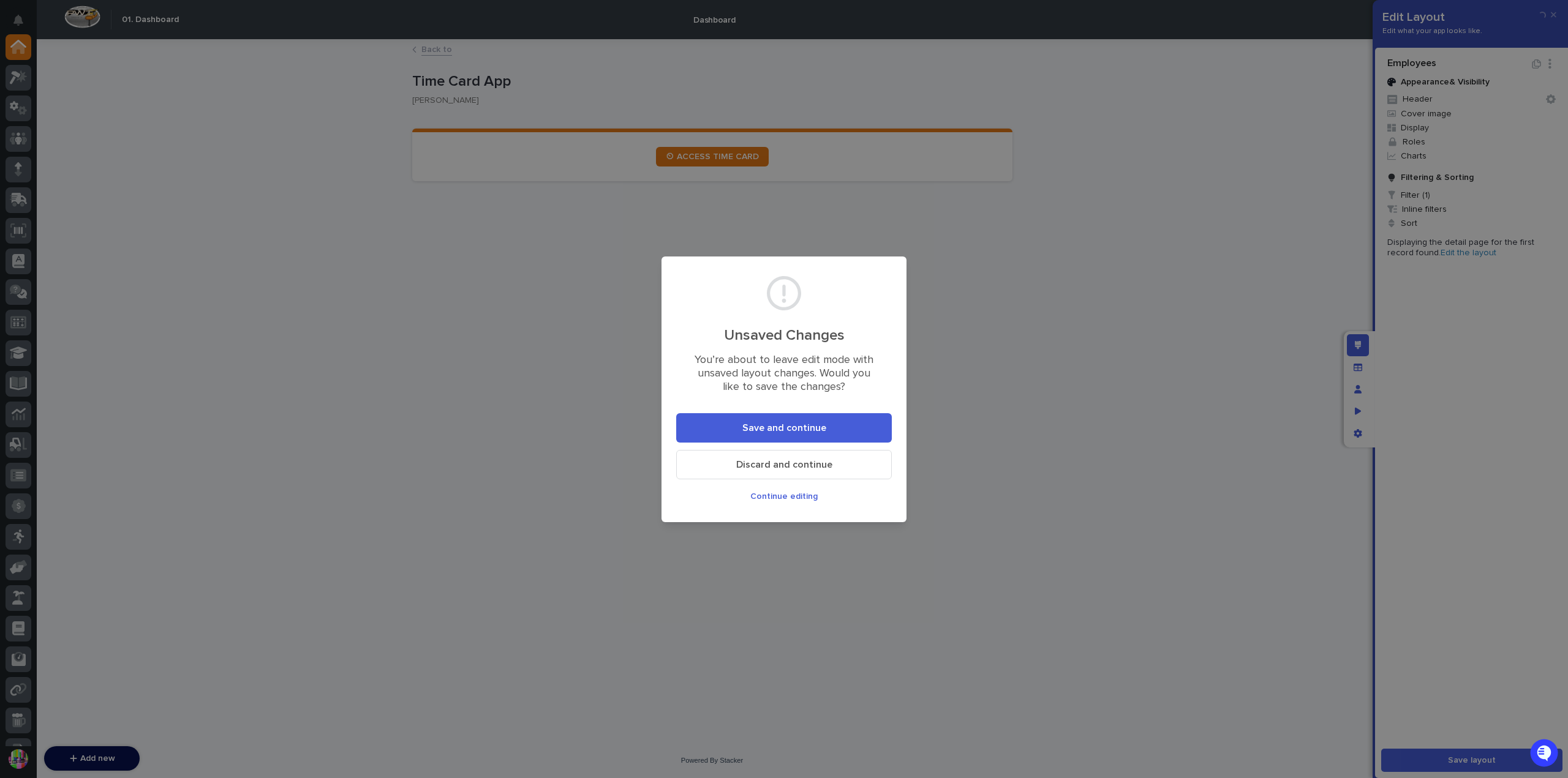
click at [783, 456] on button "Discard and continue" at bounding box center [784, 464] width 215 height 30
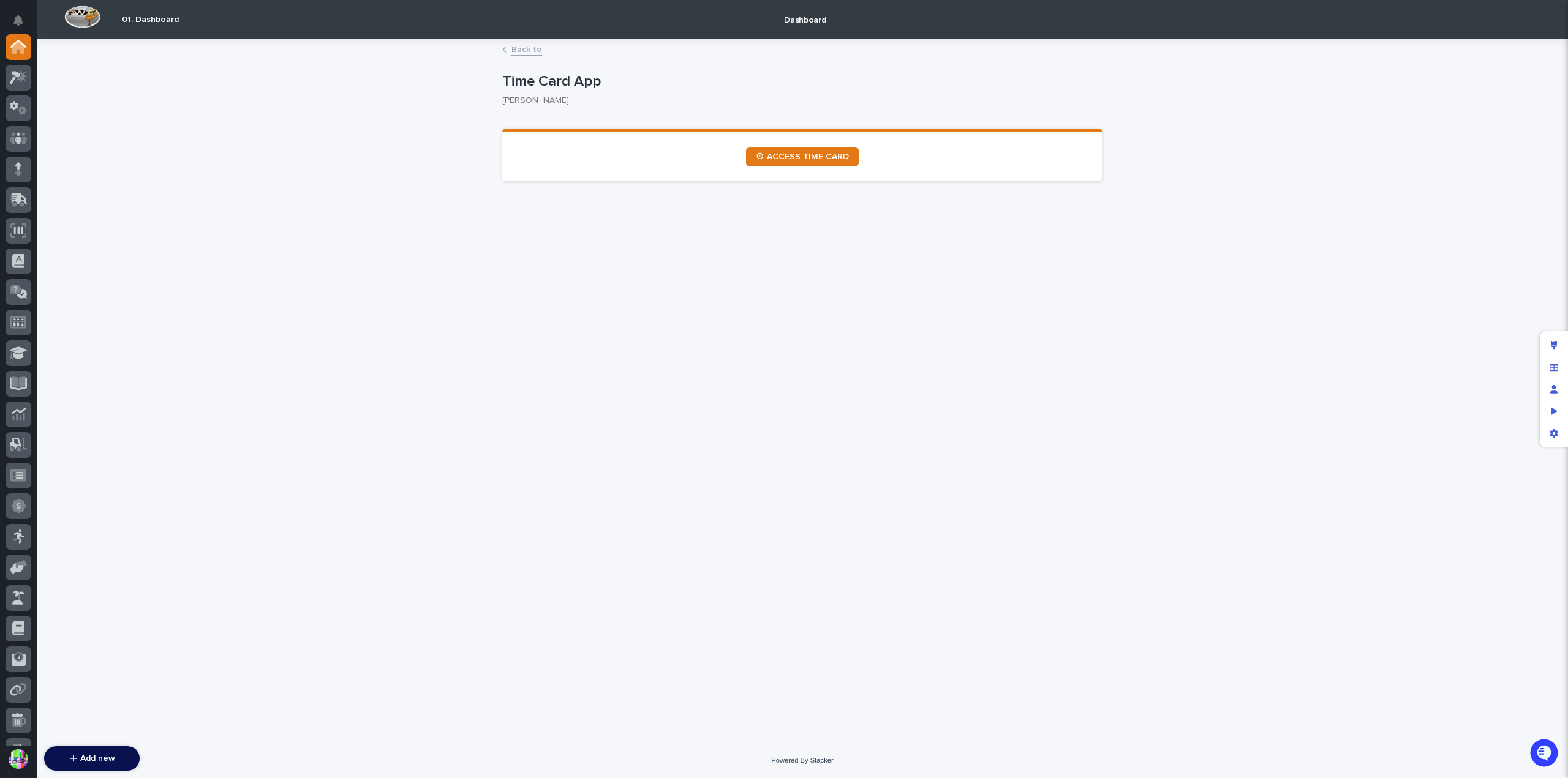
click at [518, 50] on link "Back to" at bounding box center [526, 49] width 31 height 14
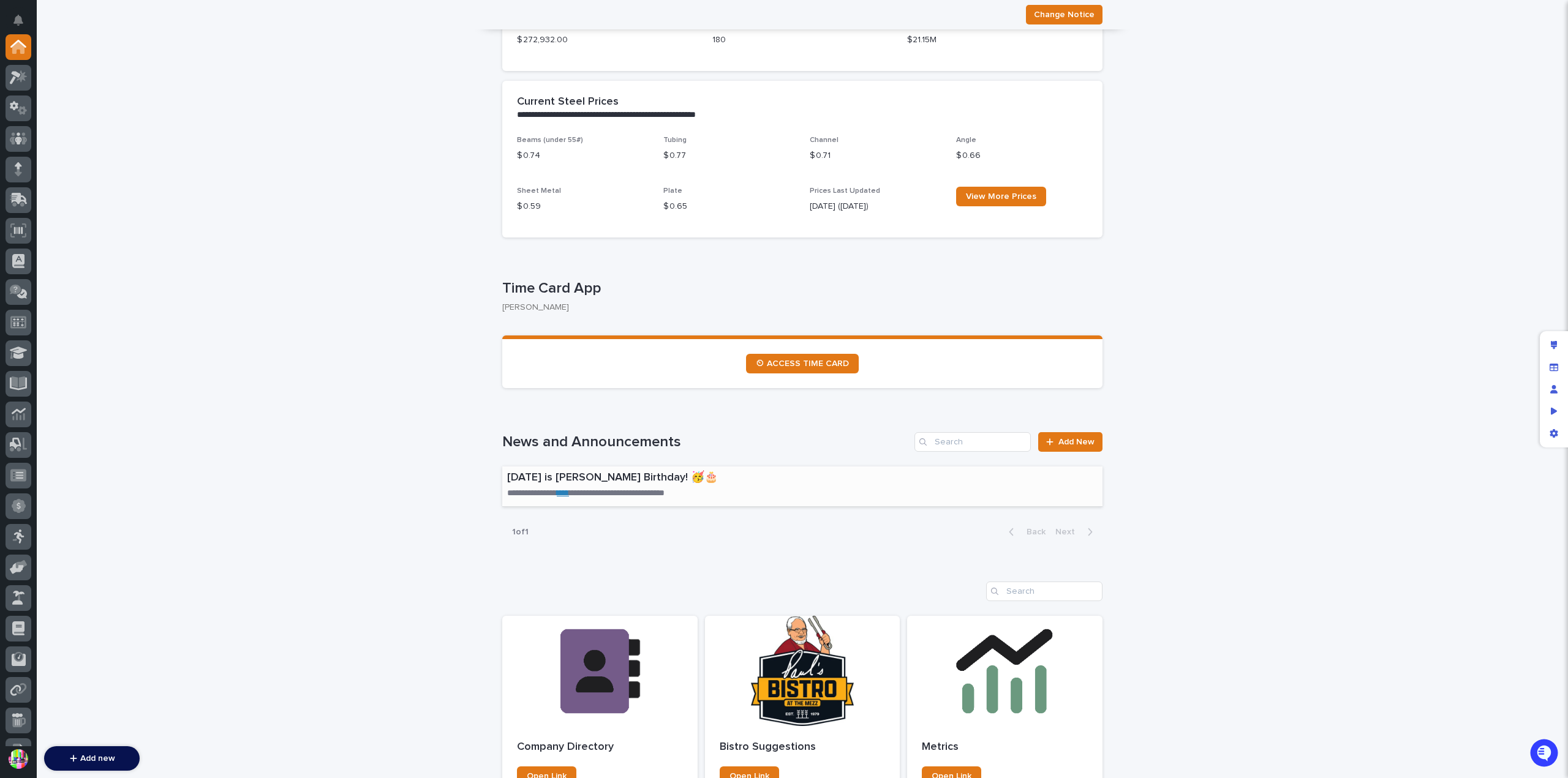
scroll to position [61, 0]
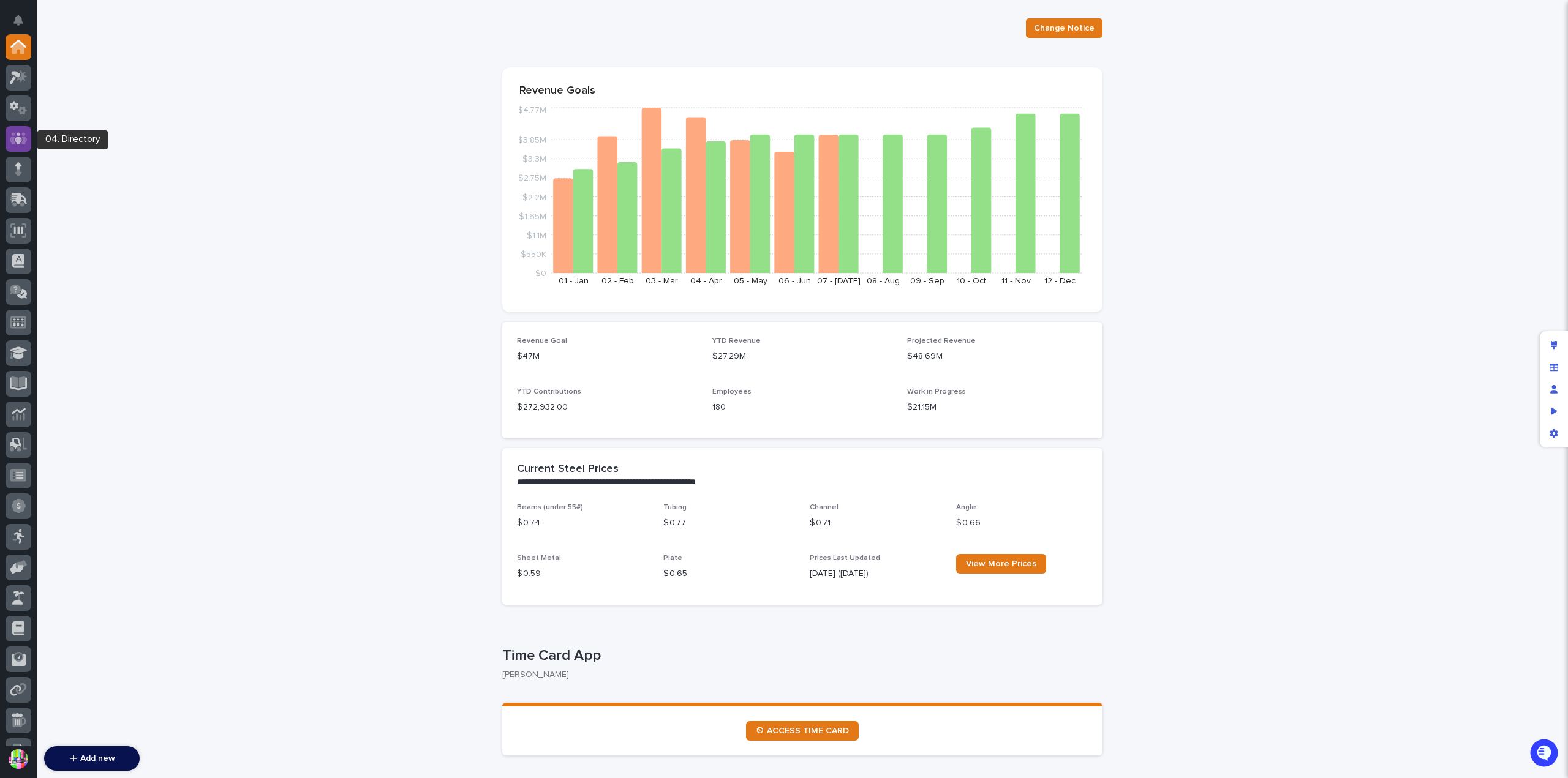
click at [10, 142] on icon at bounding box center [19, 138] width 18 height 14
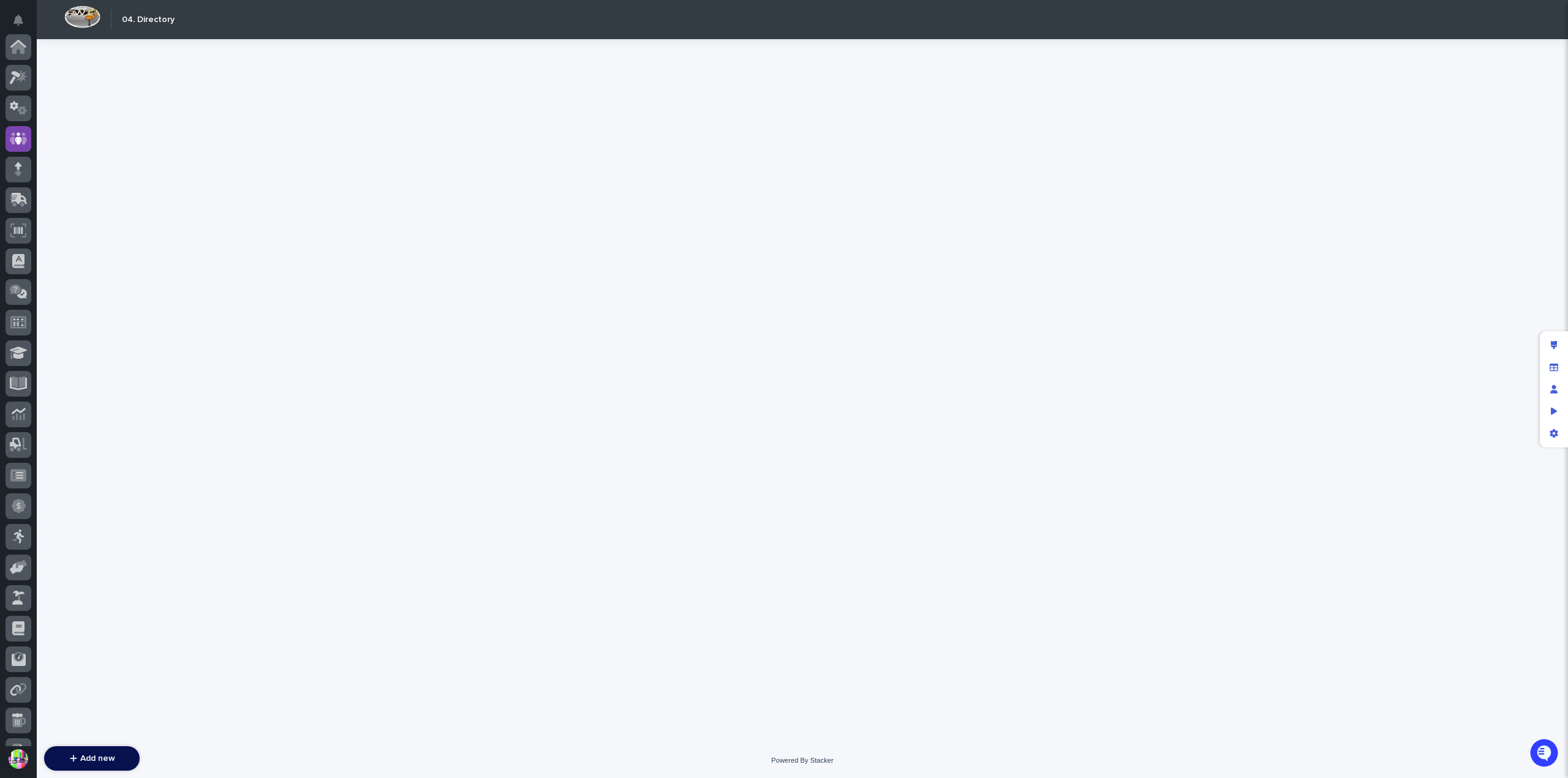
scroll to position [92, 0]
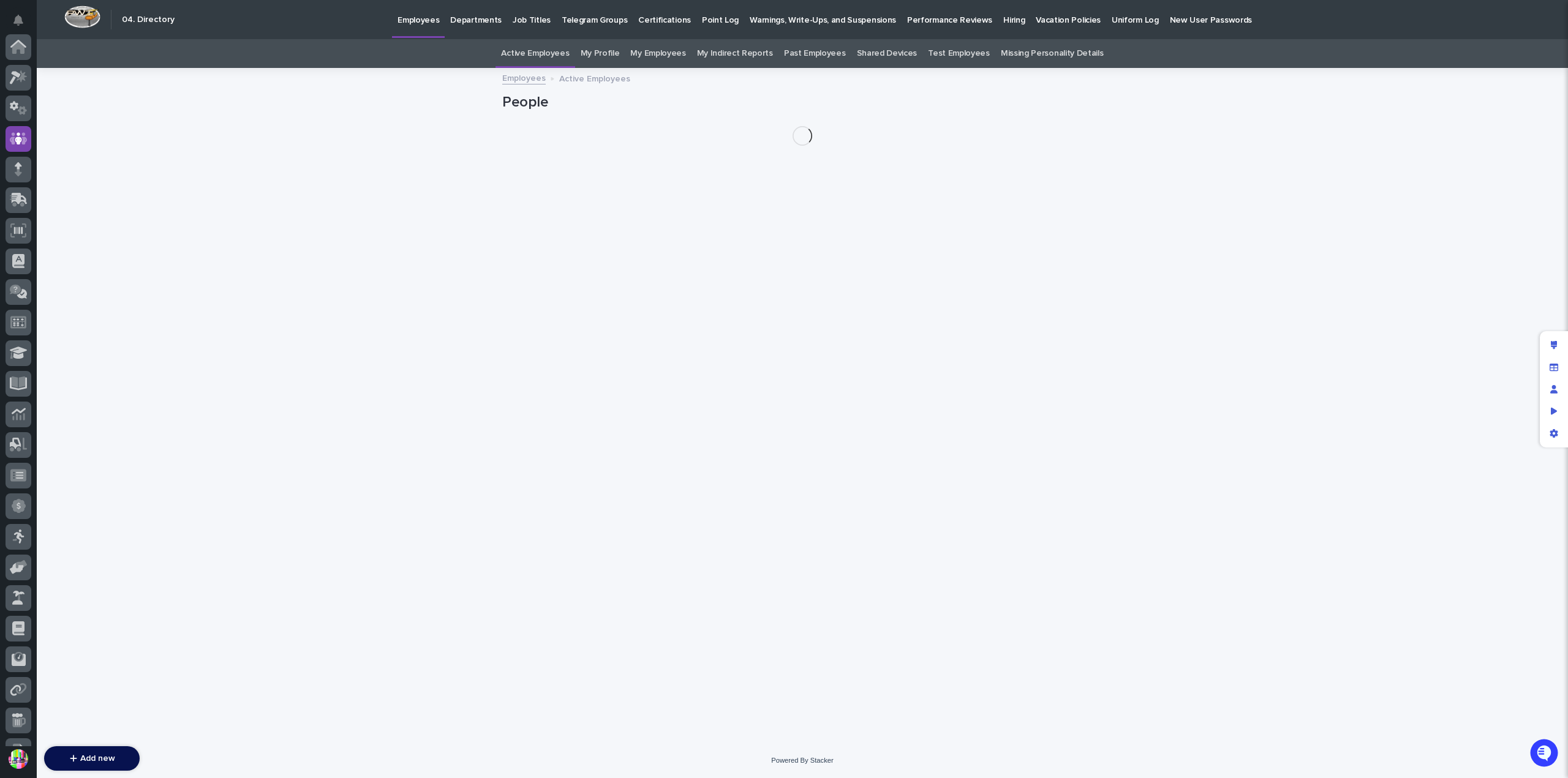
scroll to position [92, 0]
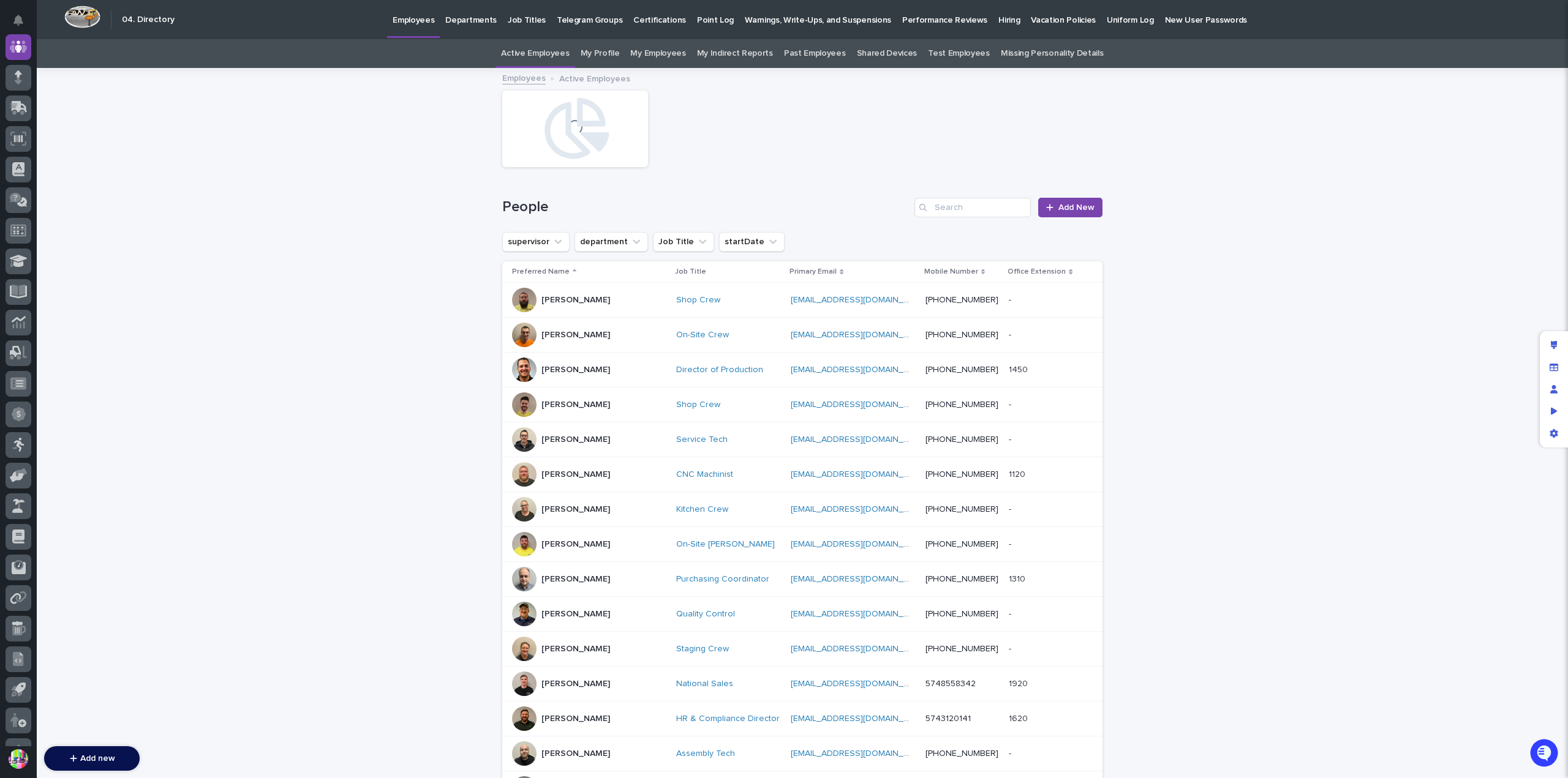
click at [610, 51] on link "My Profile" at bounding box center [600, 54] width 39 height 29
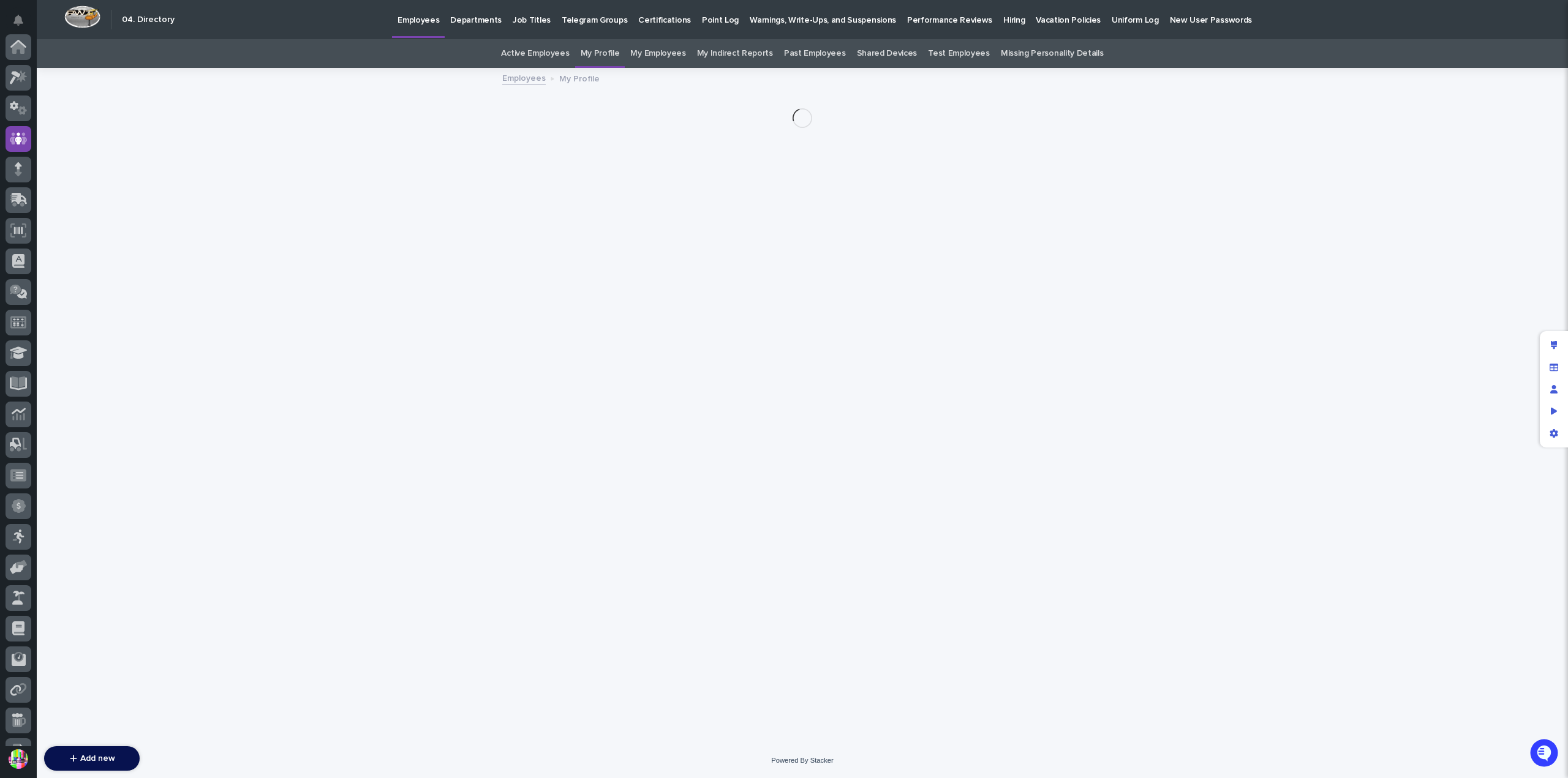
scroll to position [92, 0]
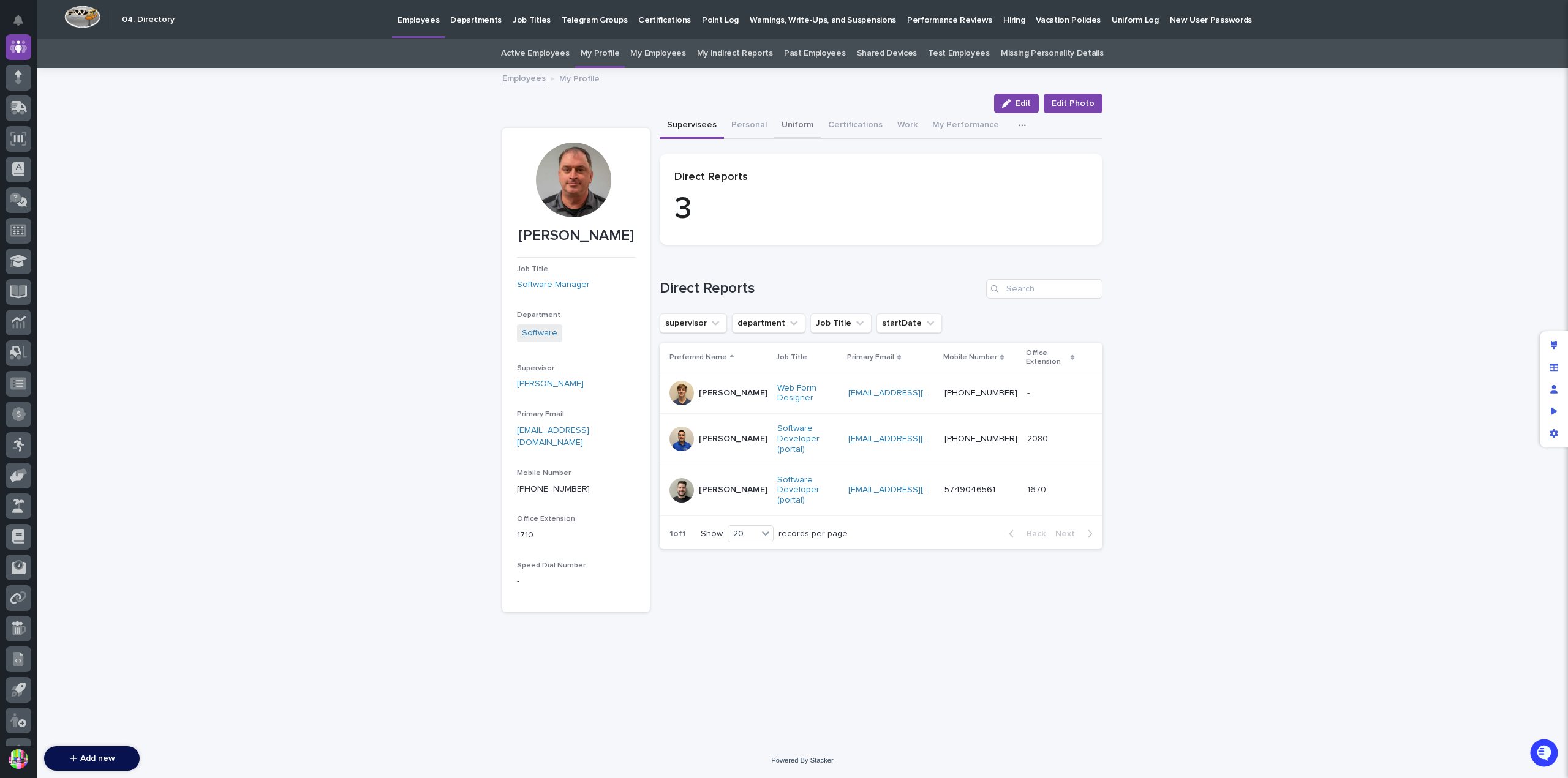
click at [745, 126] on button "Personal" at bounding box center [749, 126] width 50 height 25
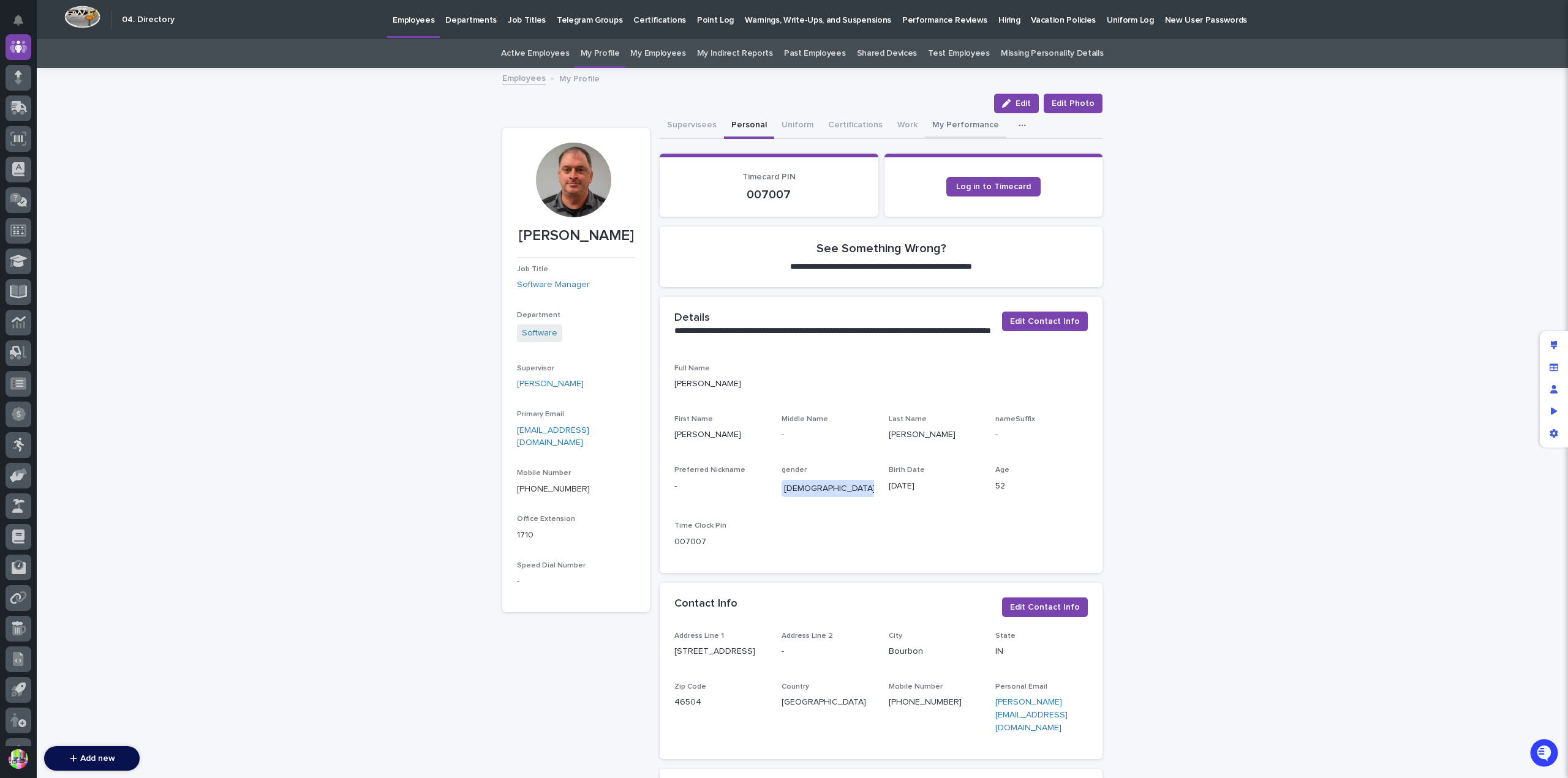
click at [949, 118] on button "My Performance" at bounding box center [965, 126] width 81 height 25
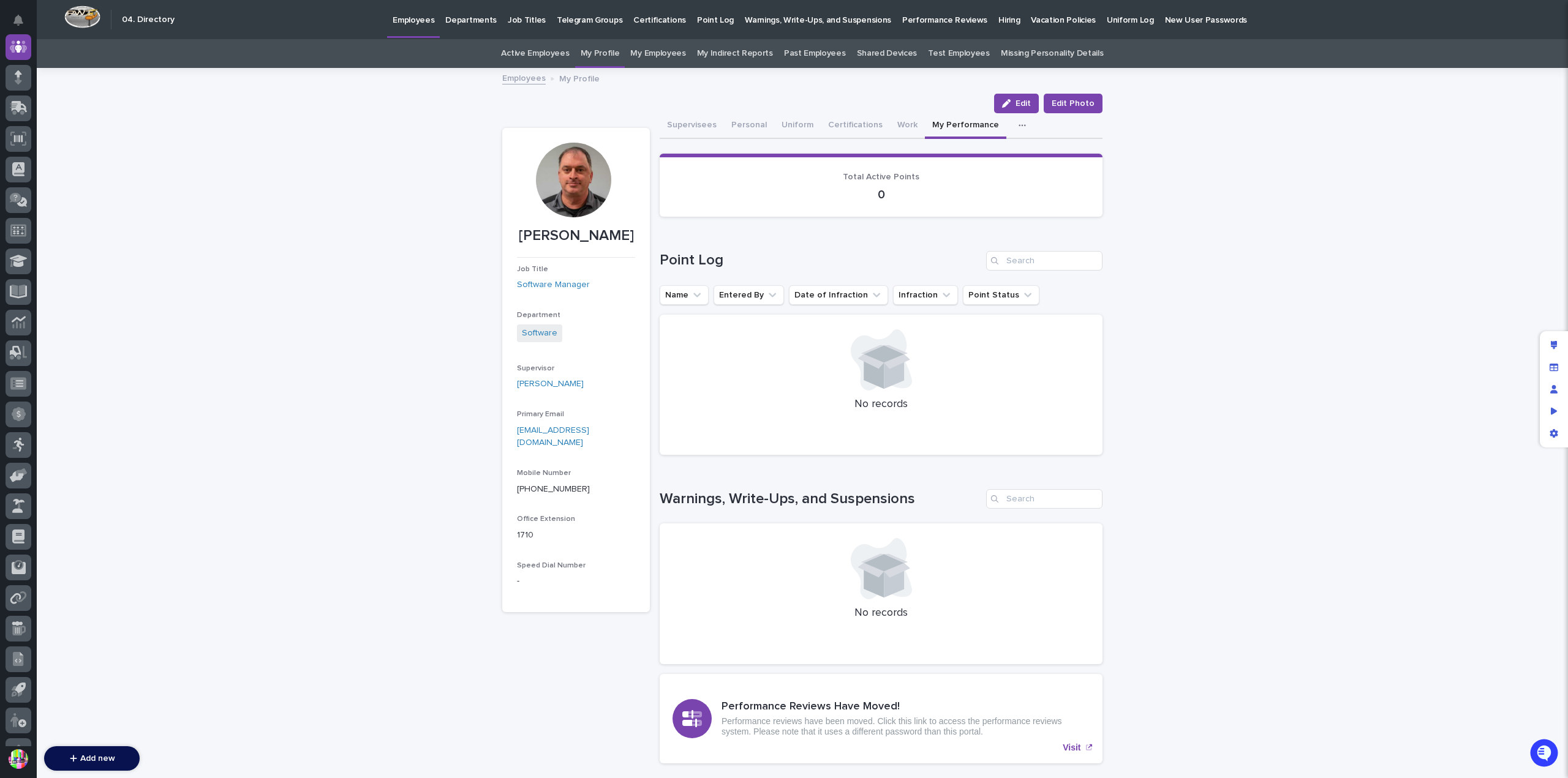
click at [526, 76] on link "Employees" at bounding box center [524, 77] width 43 height 14
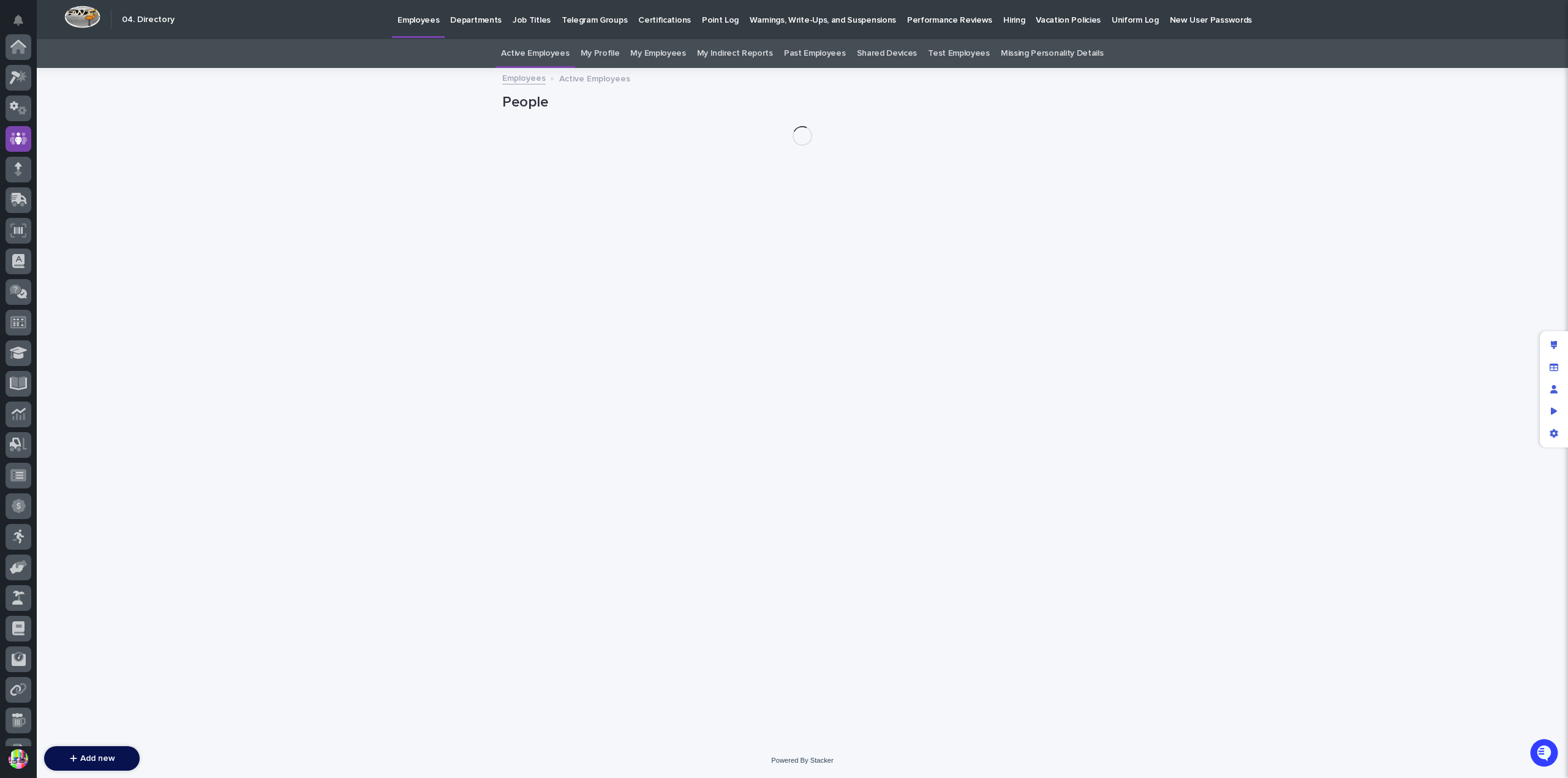
scroll to position [92, 0]
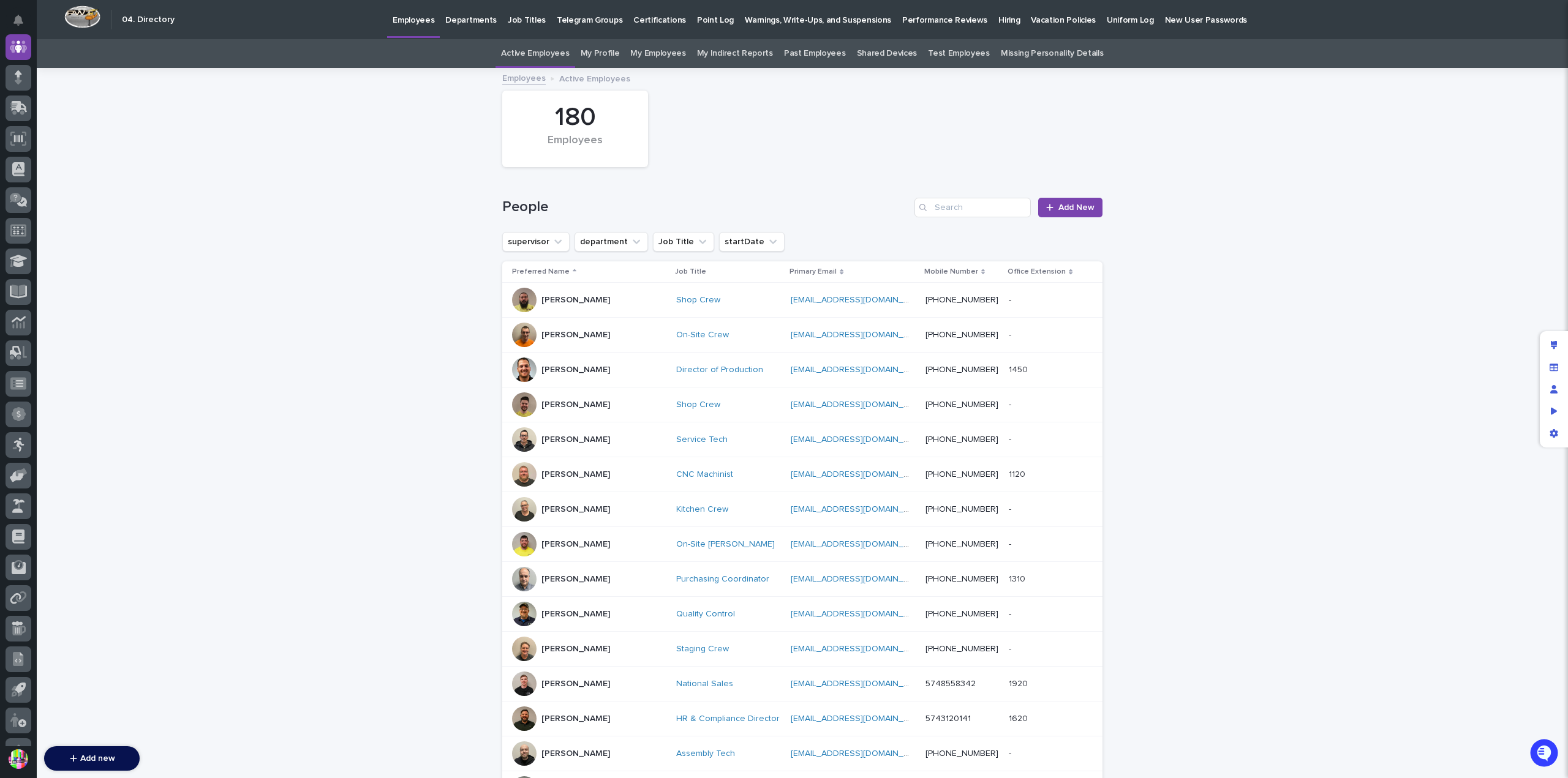
click at [610, 56] on link "My Profile" at bounding box center [600, 54] width 39 height 29
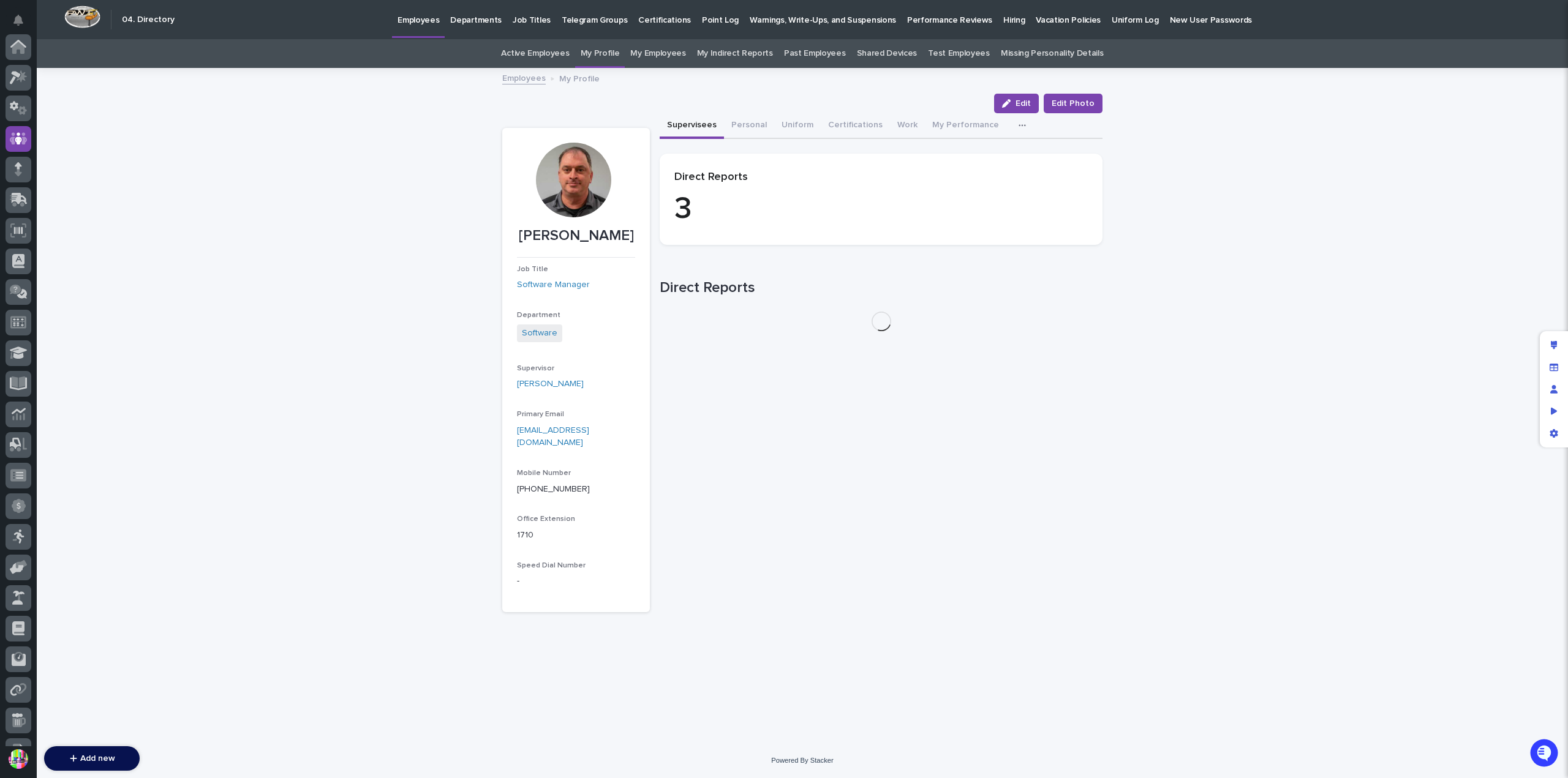
scroll to position [92, 0]
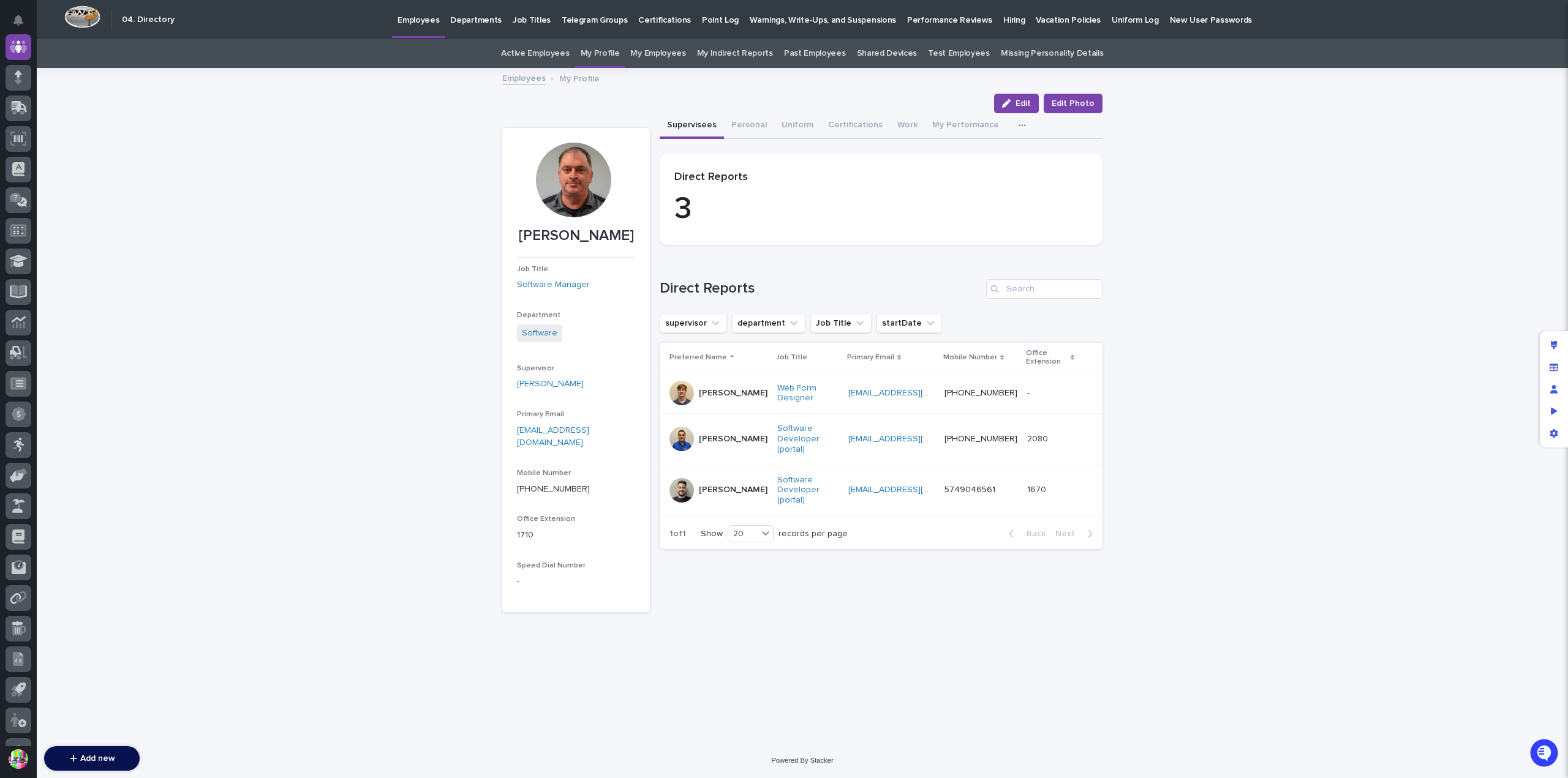
click at [727, 485] on p "[PERSON_NAME]" at bounding box center [733, 490] width 69 height 10
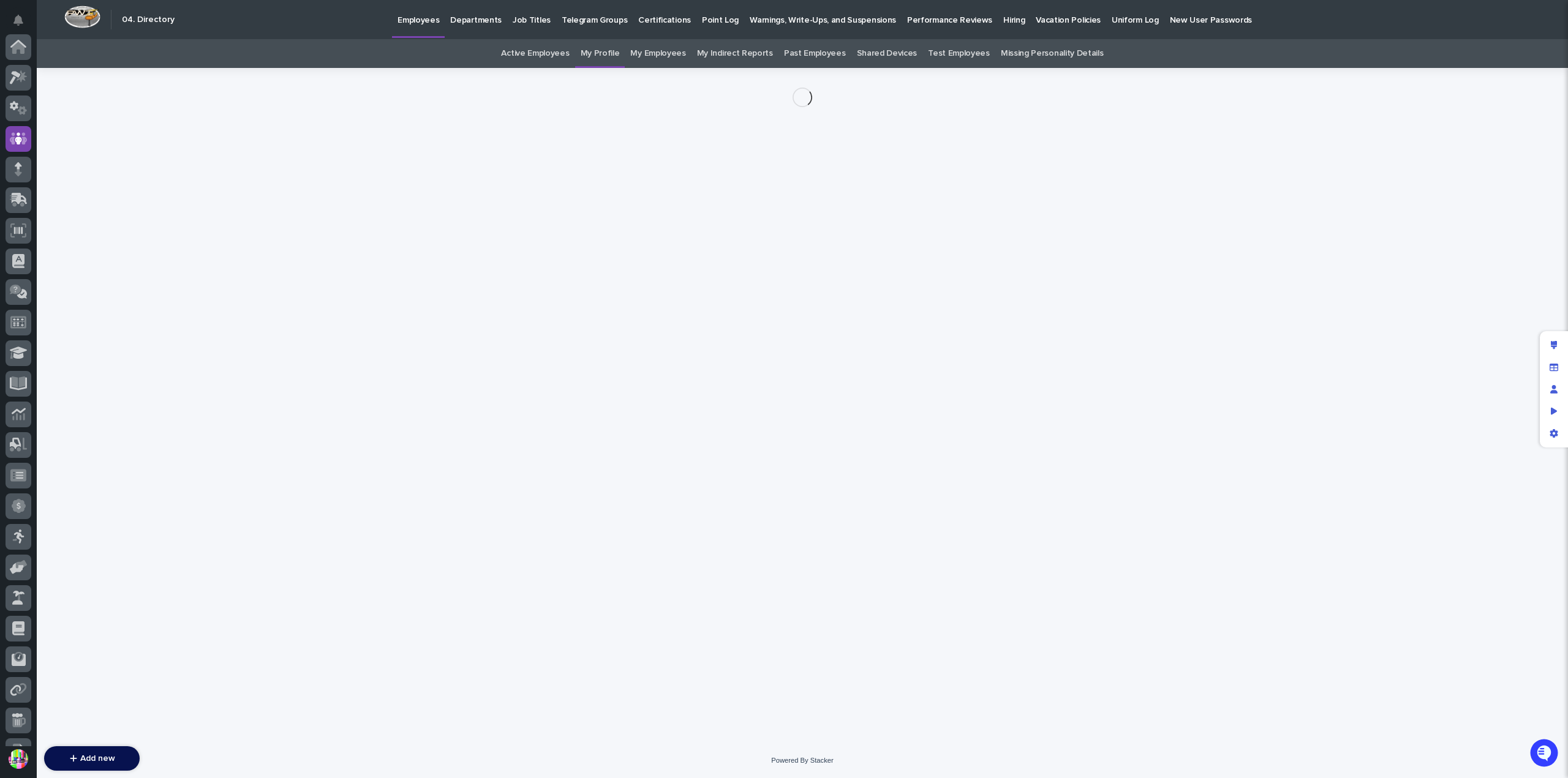
scroll to position [92, 0]
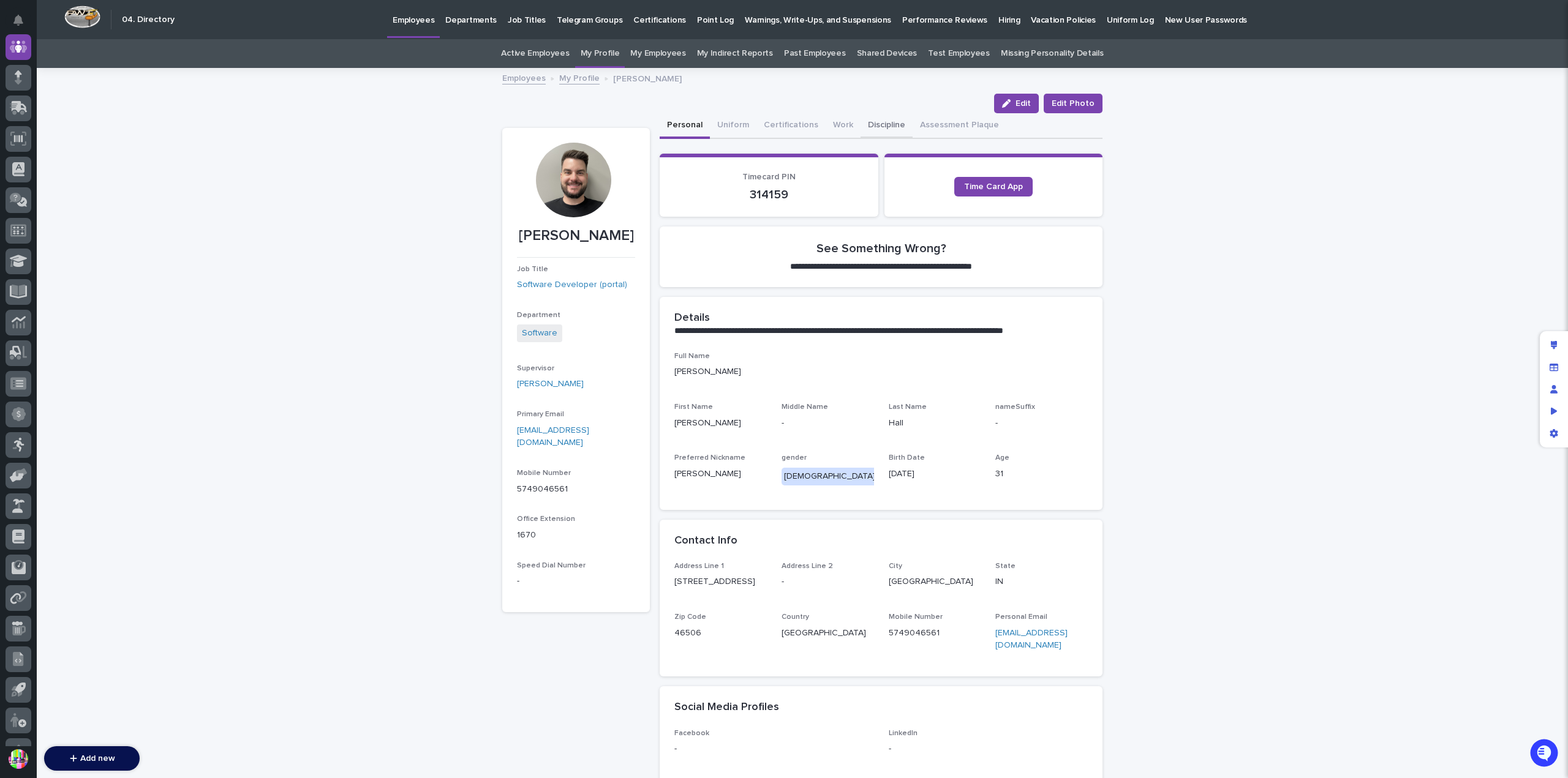
click at [885, 119] on button "Discipline" at bounding box center [887, 126] width 52 height 25
